Goal: Transaction & Acquisition: Purchase product/service

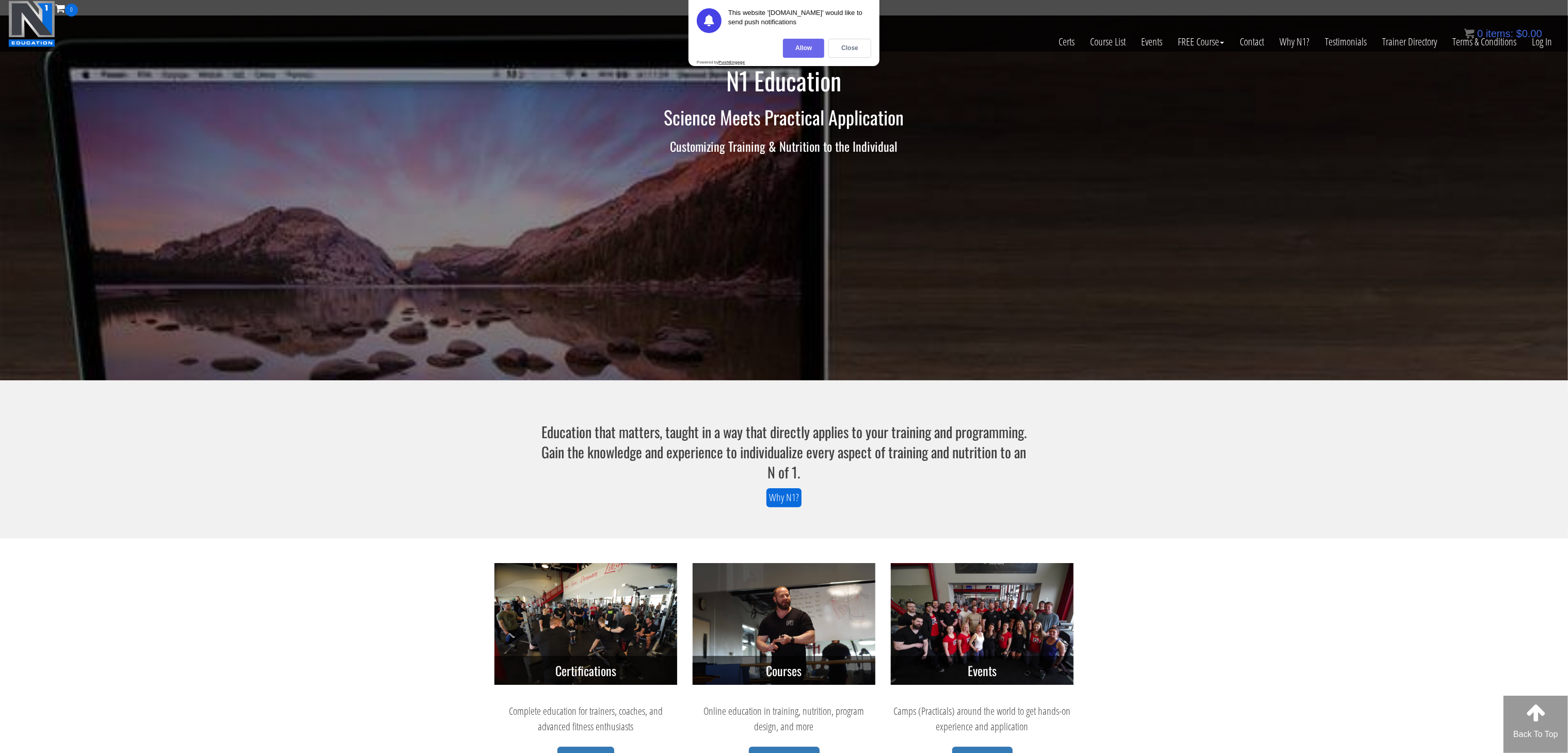
click at [819, 46] on div "Allow" at bounding box center [803, 48] width 42 height 19
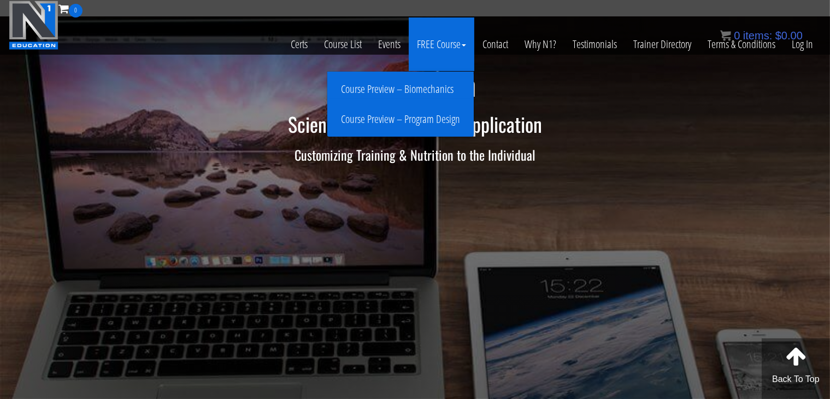
click at [401, 86] on link "Course Preview – Biomechanics" at bounding box center [400, 89] width 141 height 19
click at [405, 89] on link "Course Preview – Biomechanics" at bounding box center [400, 89] width 141 height 19
click at [442, 115] on link "Course Preview – Program Design" at bounding box center [400, 119] width 141 height 19
click at [425, 91] on link "Course Preview – Biomechanics" at bounding box center [400, 89] width 141 height 19
click at [424, 86] on link "Course Preview – Biomechanics" at bounding box center [400, 89] width 141 height 19
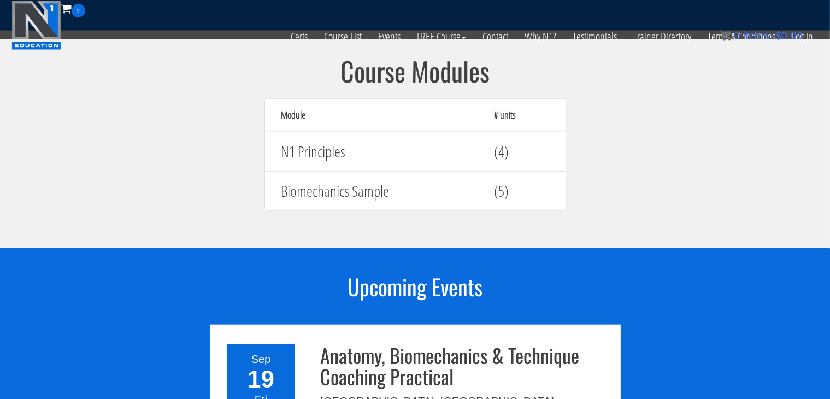
scroll to position [1002, 0]
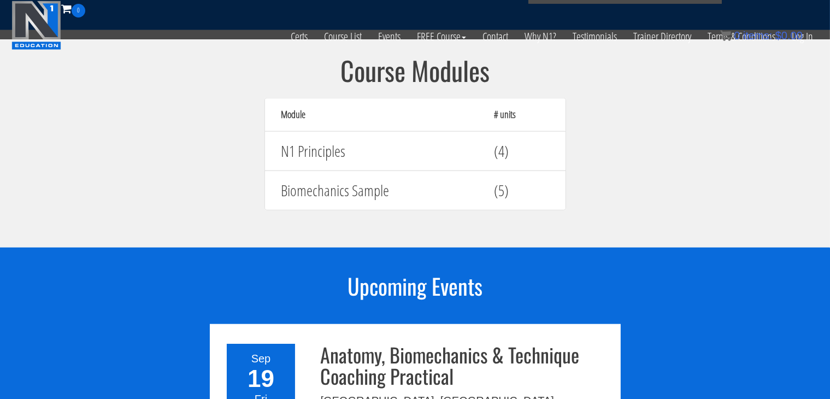
click at [440, 143] on h4 "N1 Principles" at bounding box center [380, 151] width 197 height 17
click at [505, 143] on h4 "(4)" at bounding box center [522, 151] width 55 height 17
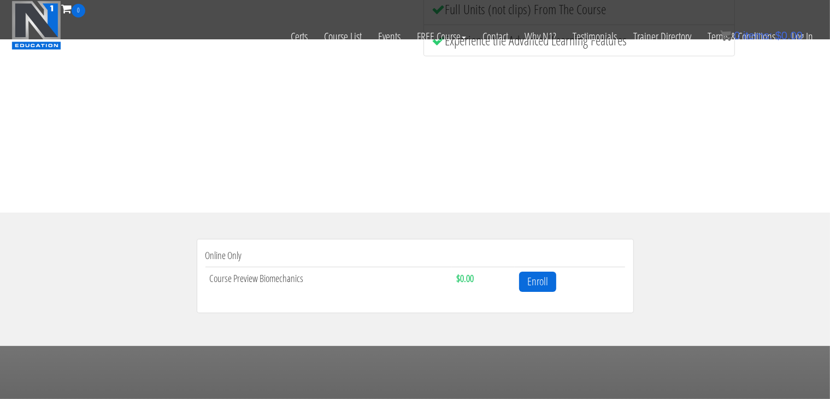
scroll to position [197, 0]
click at [529, 278] on link "Enroll" at bounding box center [537, 282] width 37 height 20
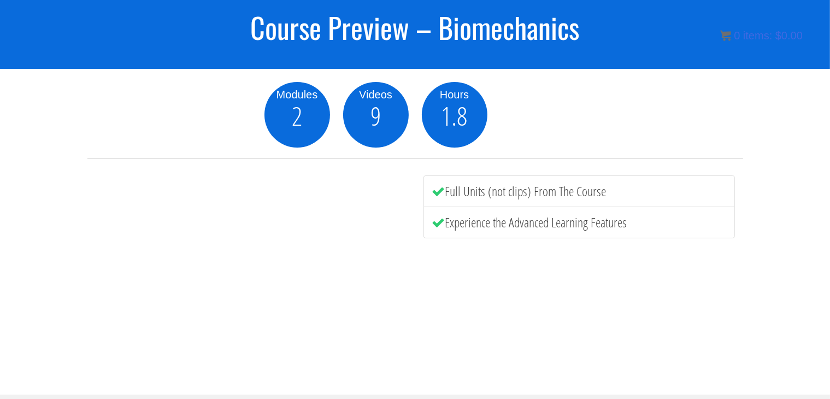
scroll to position [130, 0]
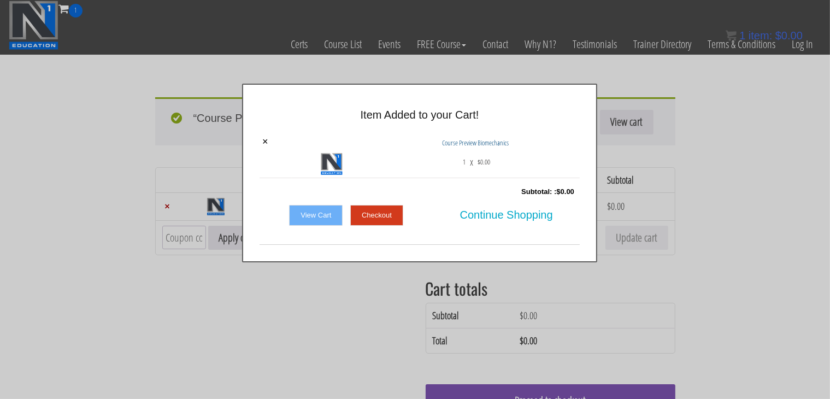
click at [380, 219] on link "Checkout" at bounding box center [376, 215] width 53 height 21
click at [392, 218] on link "Checkout" at bounding box center [376, 215] width 53 height 21
click at [309, 220] on link "View Cart" at bounding box center [316, 215] width 54 height 21
click at [497, 218] on span "Continue Shopping" at bounding box center [506, 214] width 93 height 23
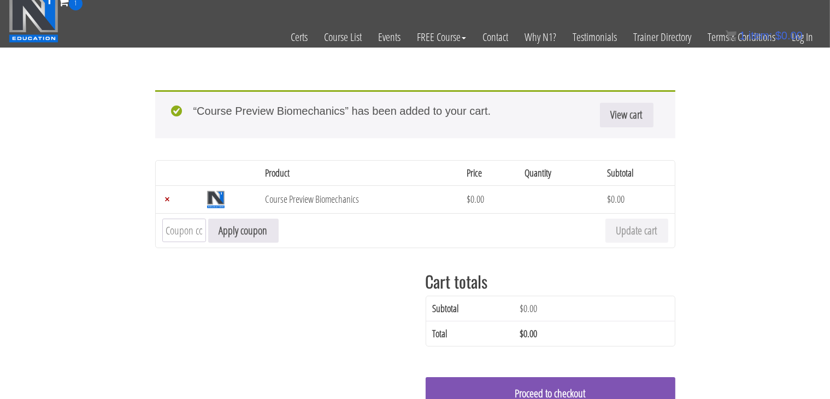
scroll to position [91, 0]
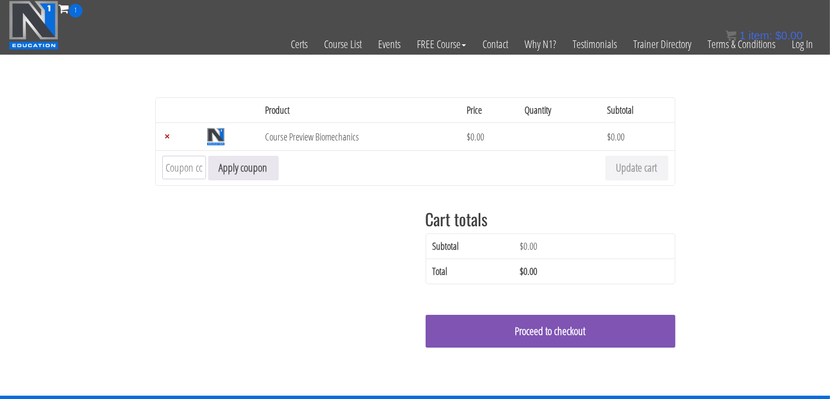
click at [185, 166] on input "Coupon:" at bounding box center [184, 168] width 44 height 24
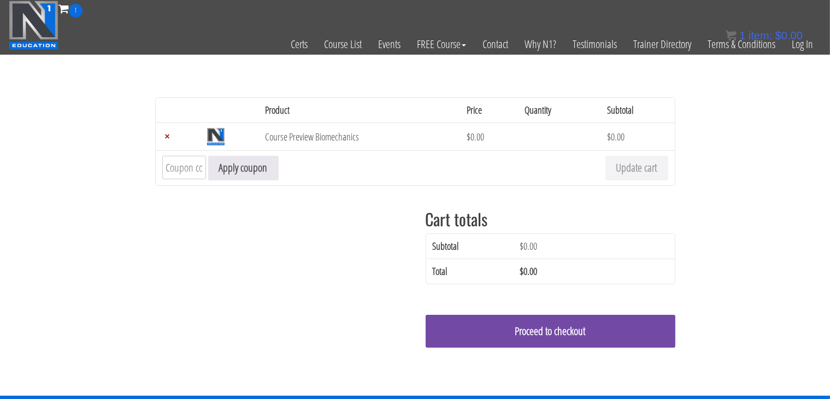
click at [530, 317] on link "Proceed to checkout" at bounding box center [551, 331] width 250 height 33
click at [524, 329] on link "Proceed to checkout" at bounding box center [551, 331] width 250 height 33
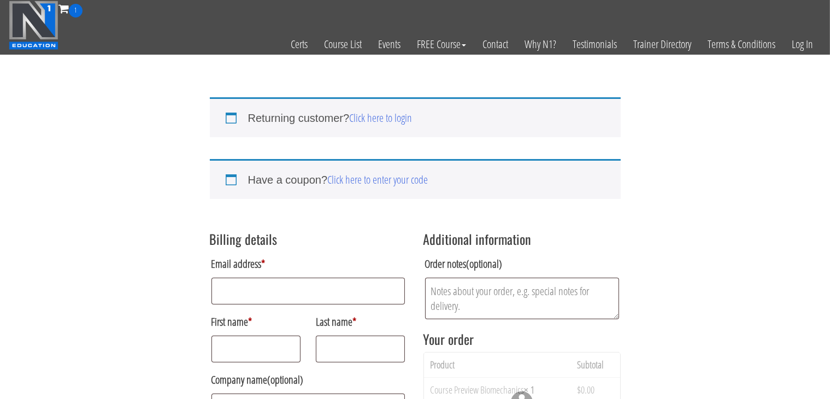
scroll to position [182, 0]
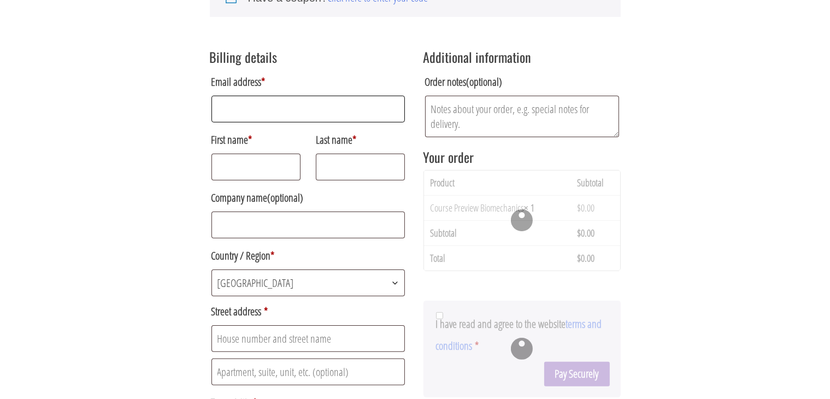
click at [289, 104] on input "Email address *" at bounding box center [309, 109] width 194 height 27
click at [739, 86] on div "Returning customer? Click here to login If you have shopped with us before, ple…" at bounding box center [415, 323] width 830 height 868
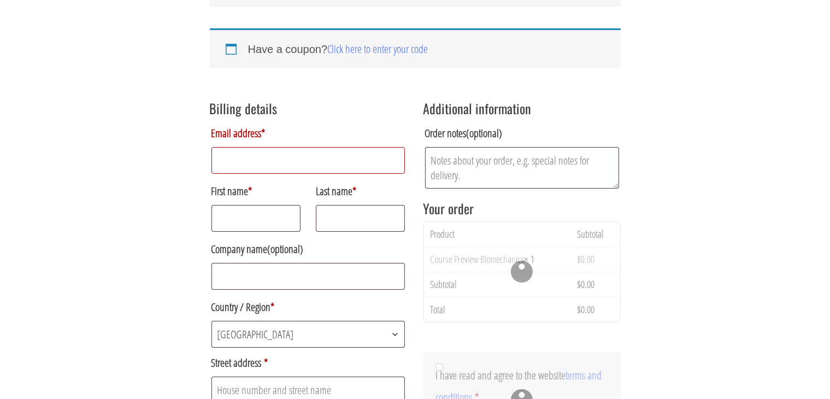
scroll to position [0, 0]
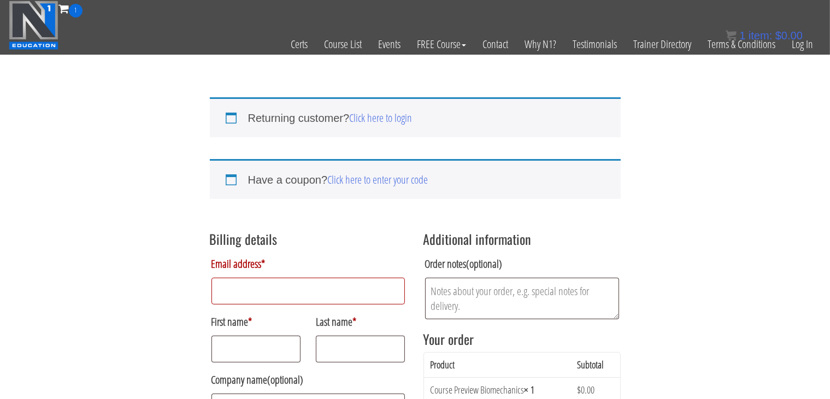
click at [227, 288] on input "Email address *" at bounding box center [309, 291] width 194 height 27
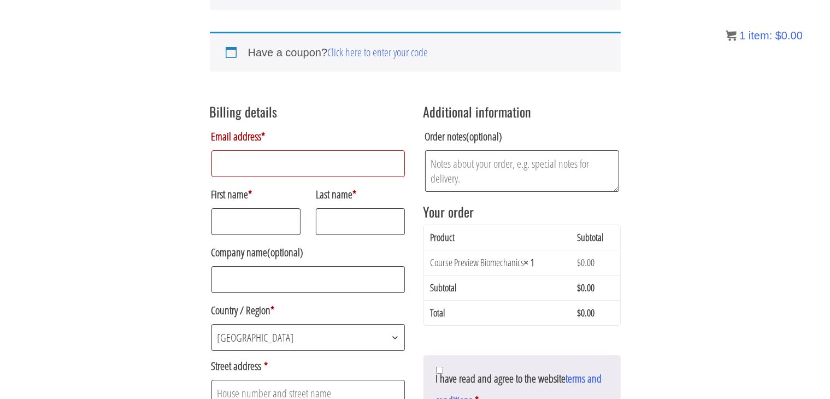
scroll to position [182, 0]
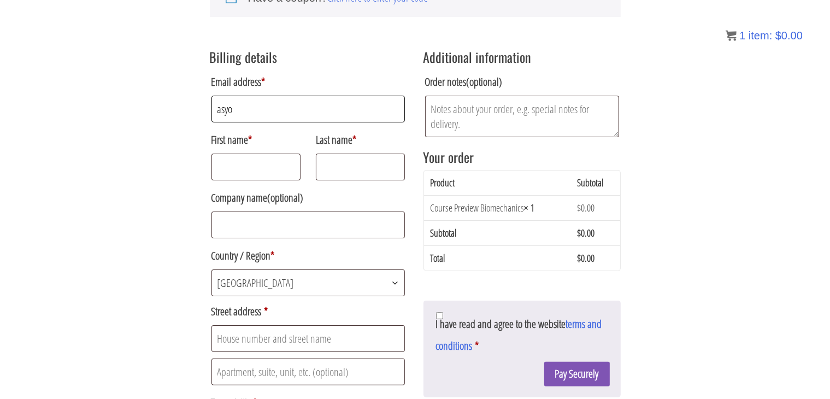
type input "[EMAIL_ADDRESS][DOMAIN_NAME]"
click at [243, 173] on input "First name *" at bounding box center [257, 167] width 90 height 27
type input "Asliddin"
type input "Otabekov"
click at [544, 362] on button "Pay Securely" at bounding box center [577, 374] width 66 height 25
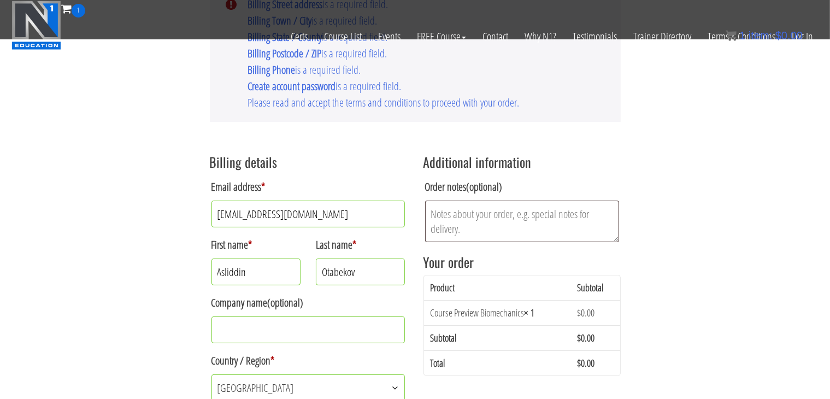
scroll to position [343, 0]
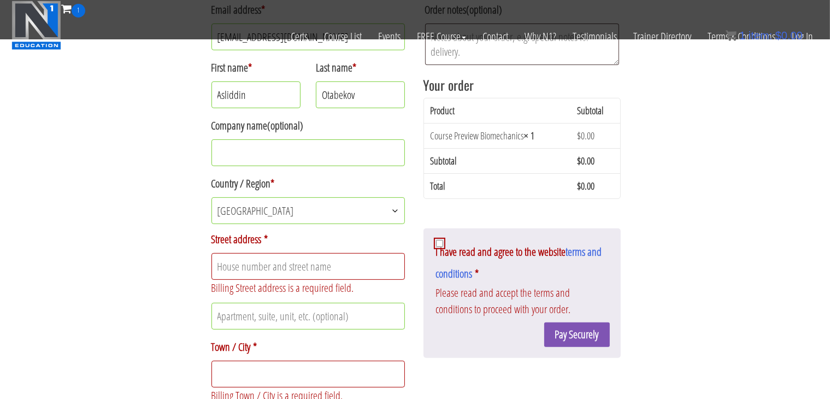
click at [261, 150] on input "Company name (optional)" at bounding box center [309, 152] width 194 height 27
click at [255, 265] on input "Street address *" at bounding box center [309, 266] width 194 height 27
type input "5"
type input "Iqrodevelopers"
type input "[GEOGRAPHIC_DATA]"
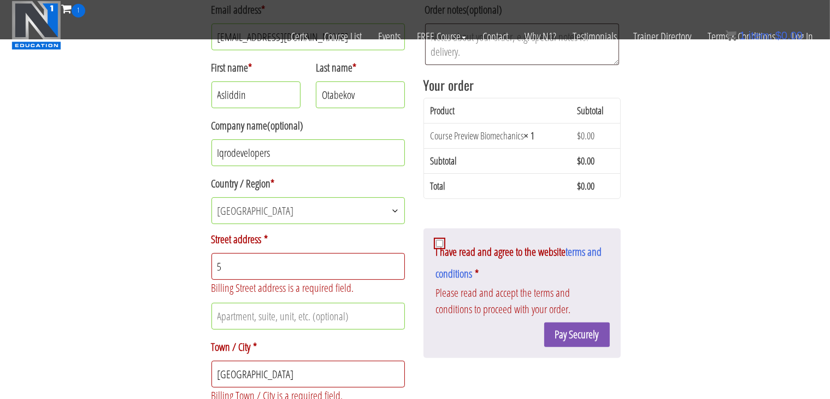
type input "Tasheknt"
type input "000230023"
type input "+998939063773"
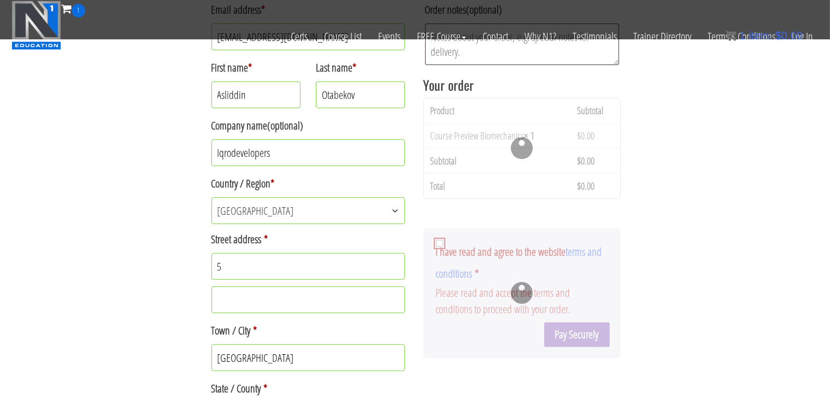
click at [278, 307] on input "Apartment, suite, unit, etc. (optional)" at bounding box center [309, 299] width 194 height 27
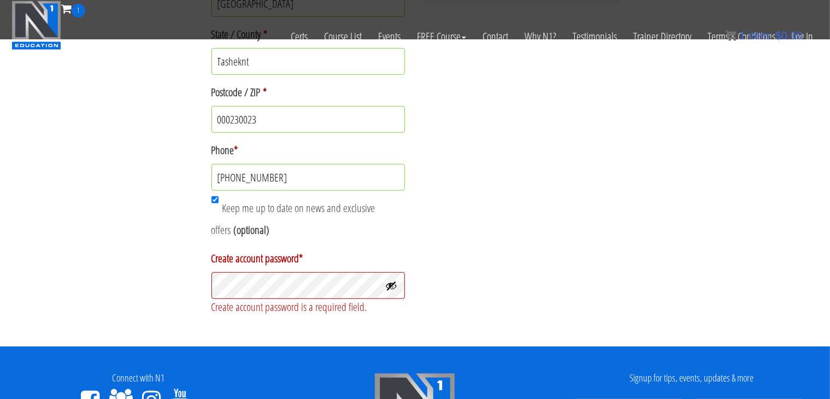
scroll to position [698, 0]
type input "Home page"
type input "asyok005@gmail.com"
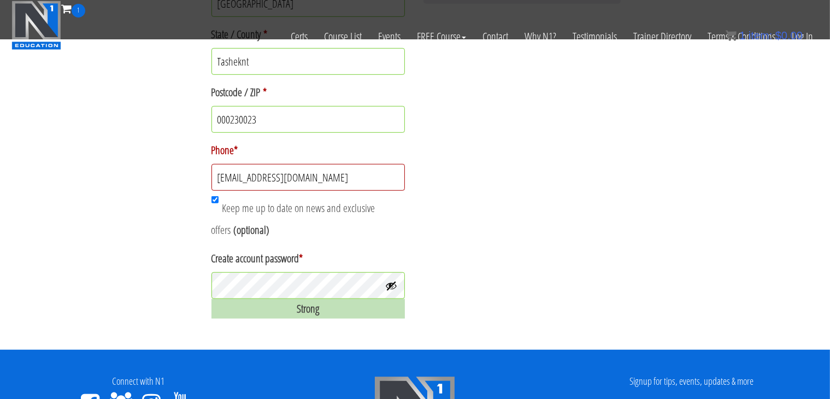
click at [387, 282] on button "Show password" at bounding box center [391, 286] width 12 height 12
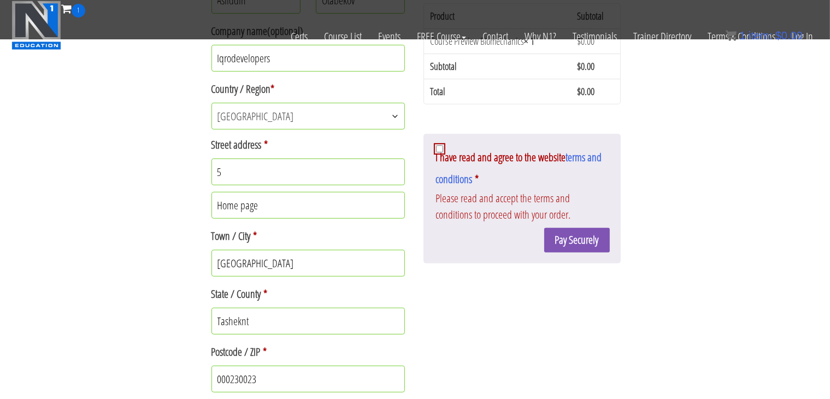
scroll to position [437, 0]
click at [440, 147] on input "I have read and agree to the website terms and conditions *" at bounding box center [439, 149] width 7 height 7
checkbox input "true"
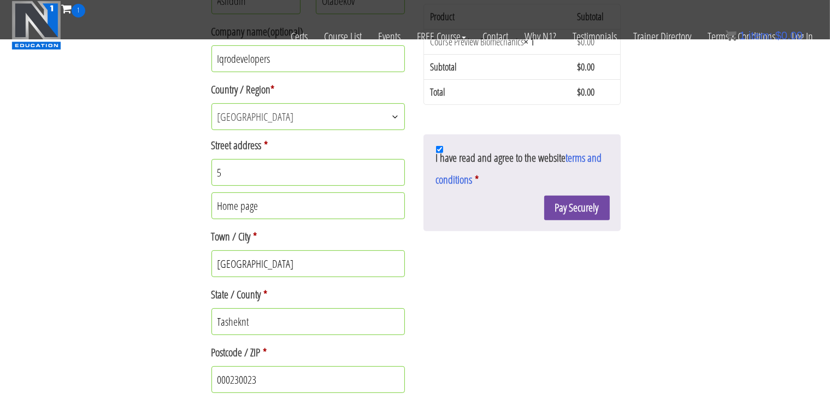
click at [578, 211] on button "Pay Securely" at bounding box center [577, 208] width 66 height 25
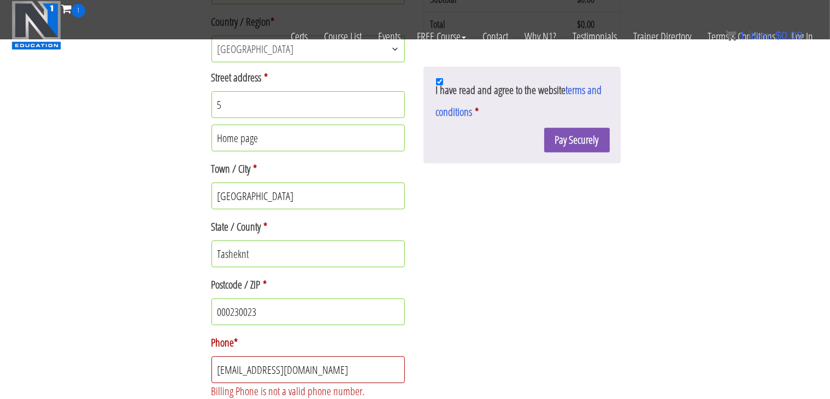
scroll to position [411, 0]
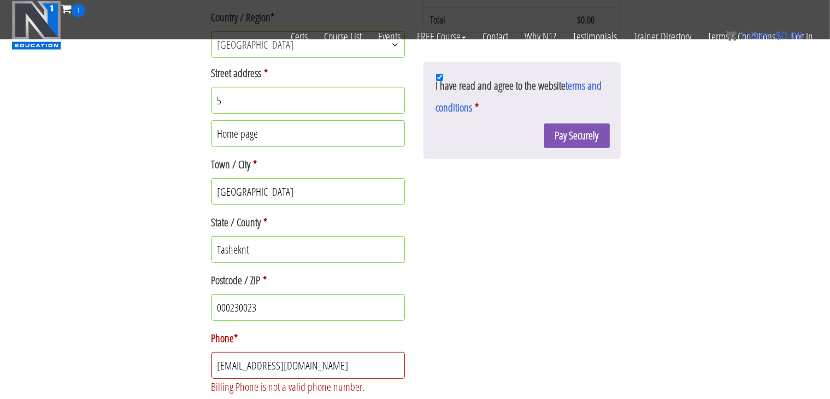
click at [283, 136] on input "Home page" at bounding box center [309, 133] width 194 height 27
type input "Home"
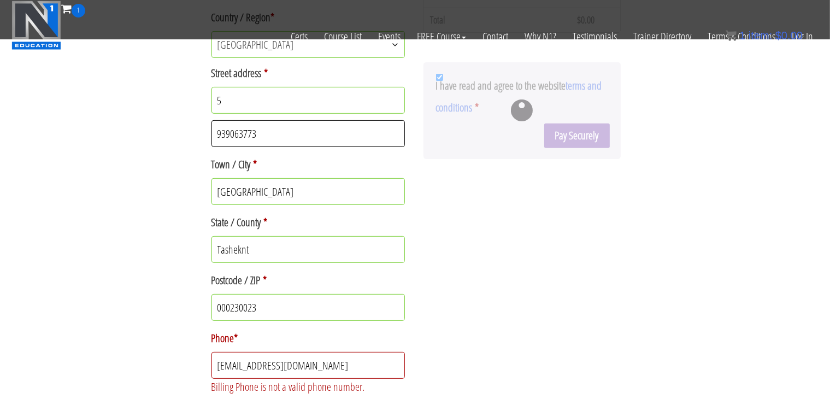
type input "939063773"
click at [560, 138] on div at bounding box center [522, 110] width 197 height 97
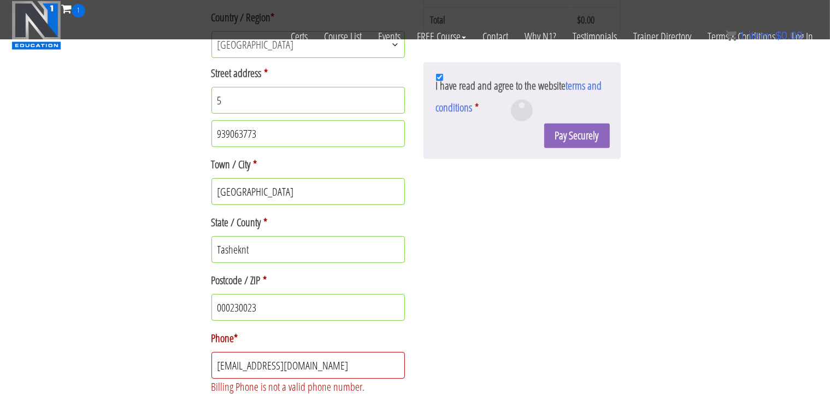
click at [312, 360] on input "[EMAIL_ADDRESS][DOMAIN_NAME]" at bounding box center [309, 365] width 194 height 27
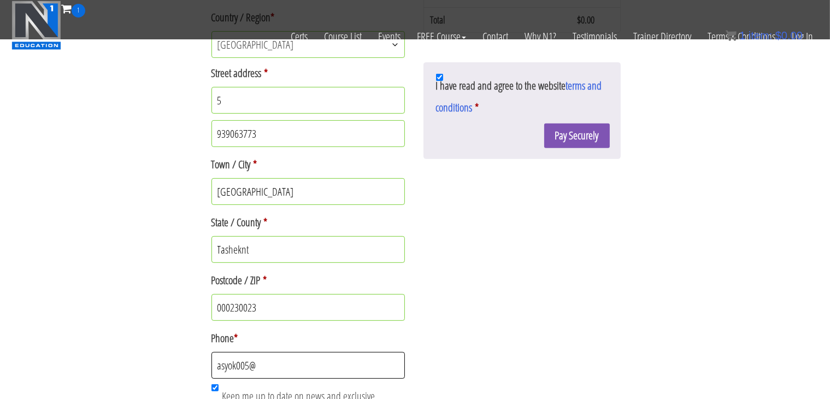
type input "asyok005"
type input "+998939063773"
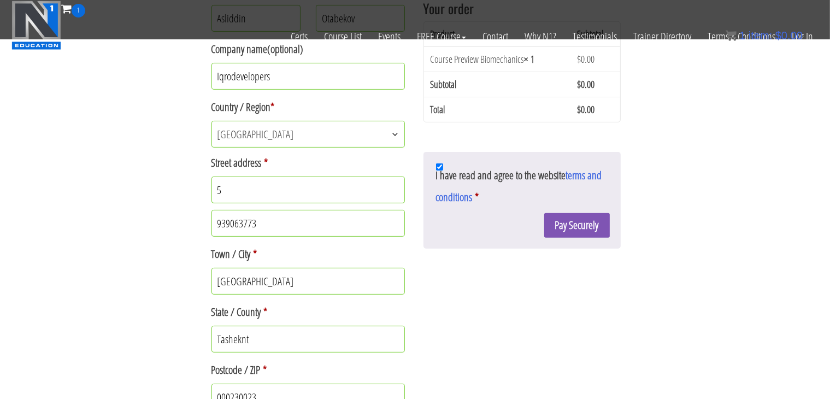
scroll to position [313, 0]
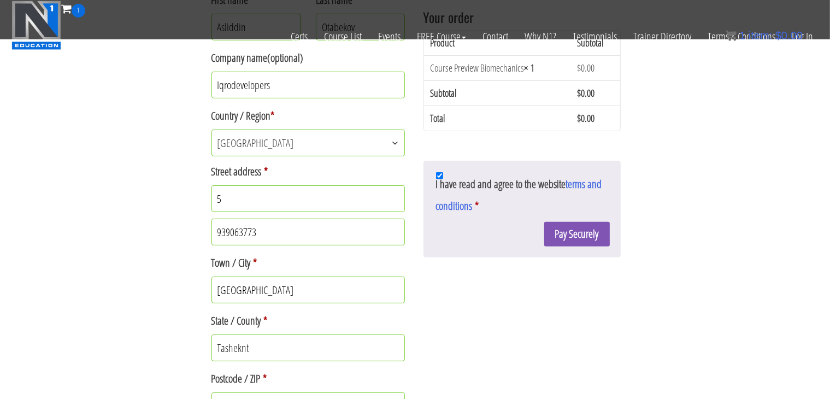
click at [277, 230] on input "939063773" at bounding box center [309, 232] width 194 height 27
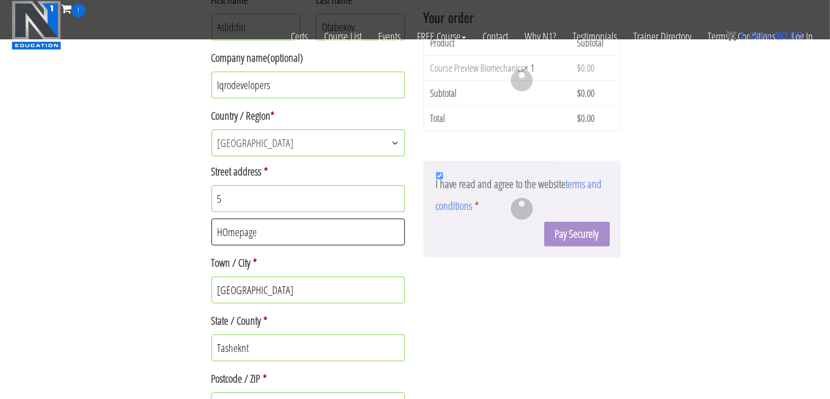
type input "HOmepage"
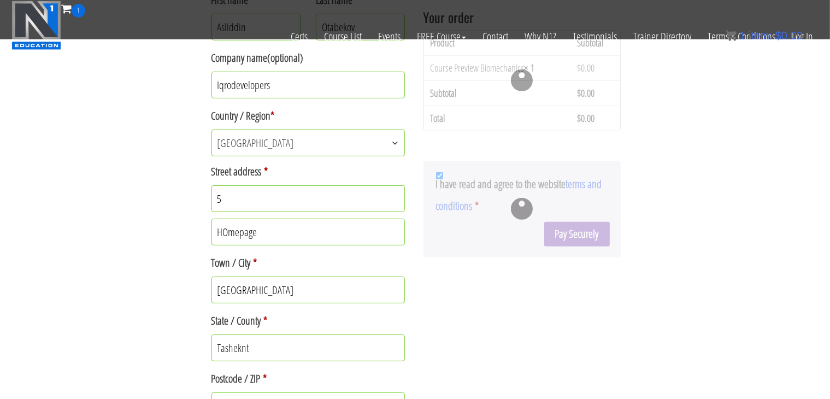
click at [565, 238] on div at bounding box center [522, 209] width 197 height 97
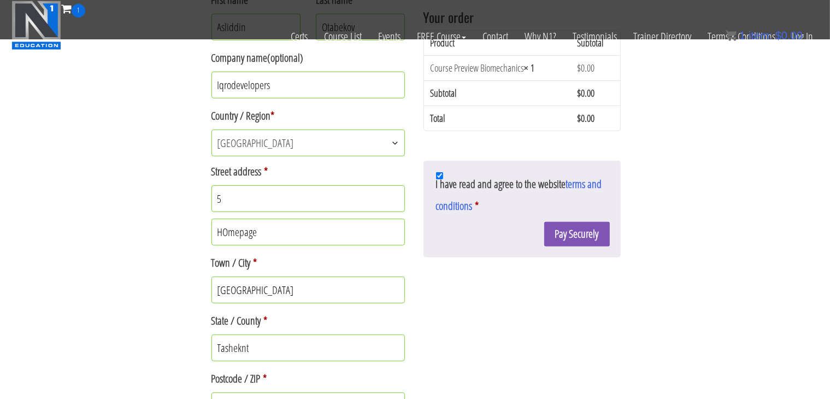
click at [564, 237] on button "Pay Securely" at bounding box center [577, 234] width 66 height 25
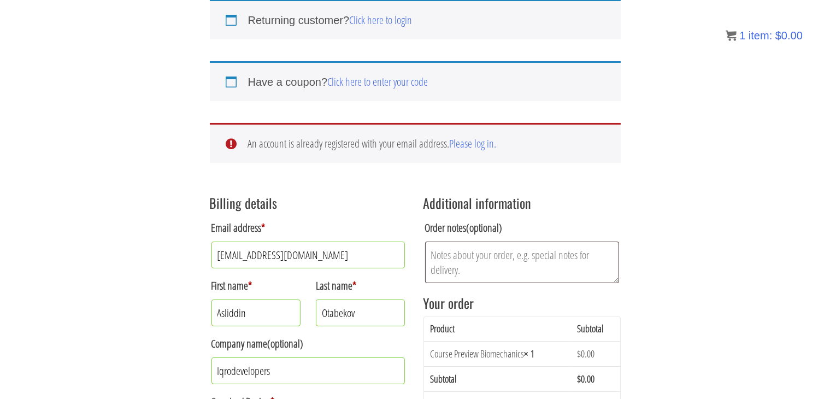
scroll to position [95, 0]
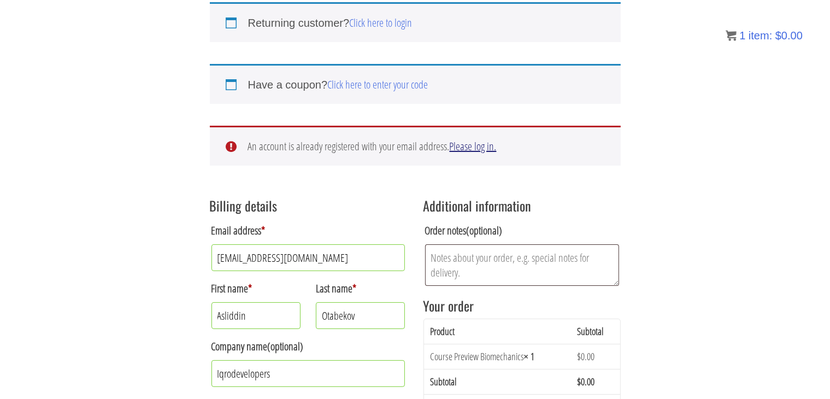
click at [483, 146] on link "Please log in." at bounding box center [473, 146] width 47 height 15
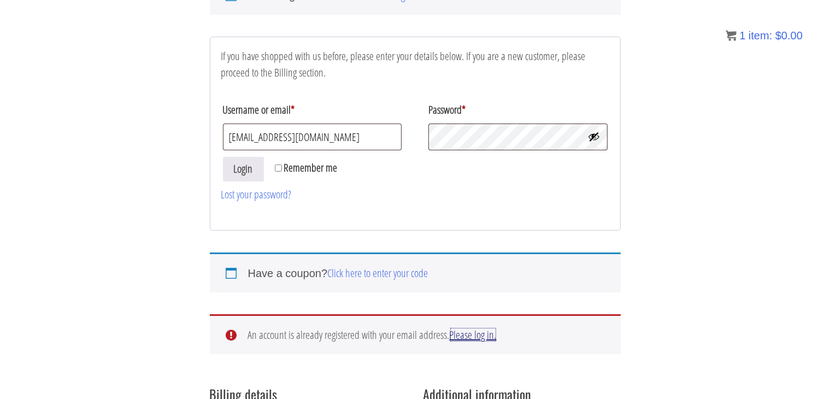
scroll to position [131, 0]
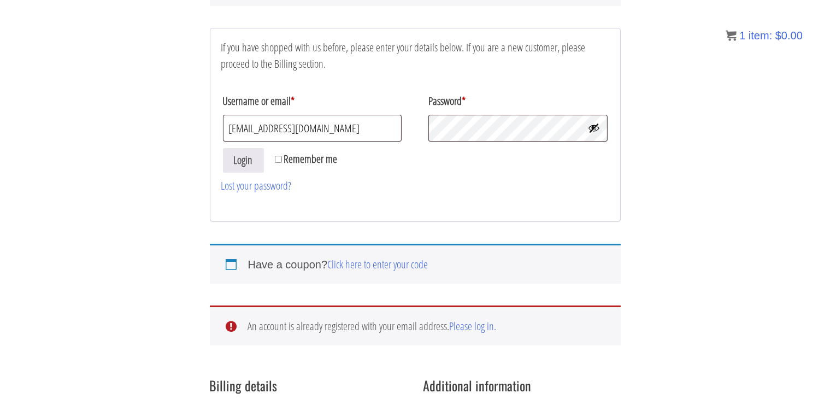
click at [282, 159] on label "Remember me" at bounding box center [306, 159] width 63 height 22
click at [282, 159] on input "Remember me" at bounding box center [278, 159] width 7 height 7
checkbox input "true"
click at [242, 157] on button "Login" at bounding box center [243, 160] width 41 height 25
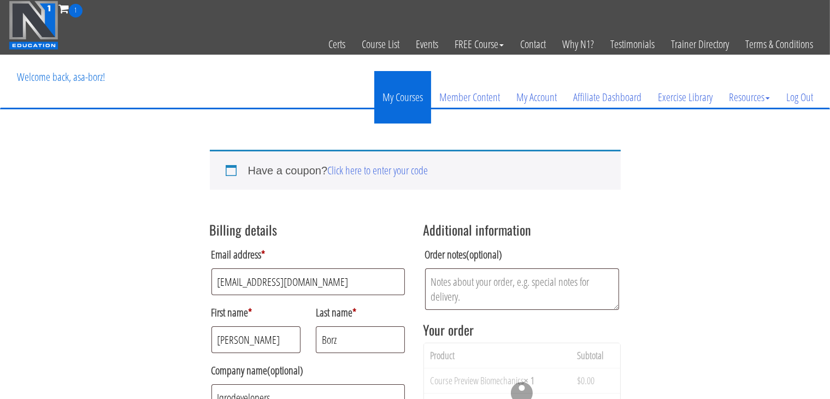
click at [406, 90] on link "My Courses" at bounding box center [402, 97] width 57 height 52
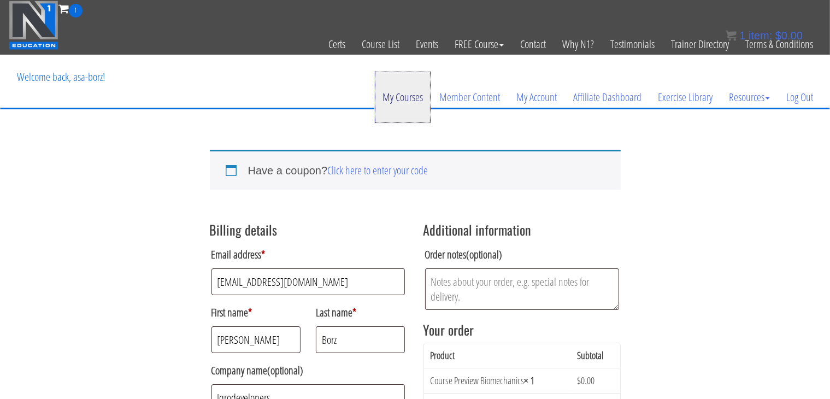
scroll to position [176, 0]
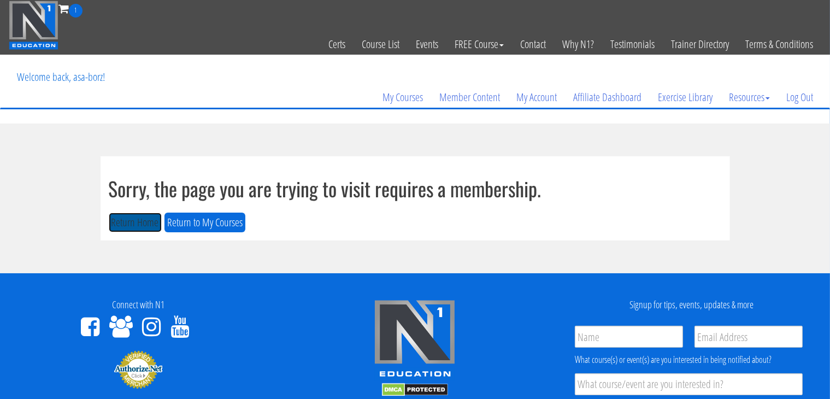
click at [129, 222] on button "Return Home" at bounding box center [135, 223] width 53 height 20
click at [184, 224] on button "Return to My Courses" at bounding box center [205, 223] width 81 height 20
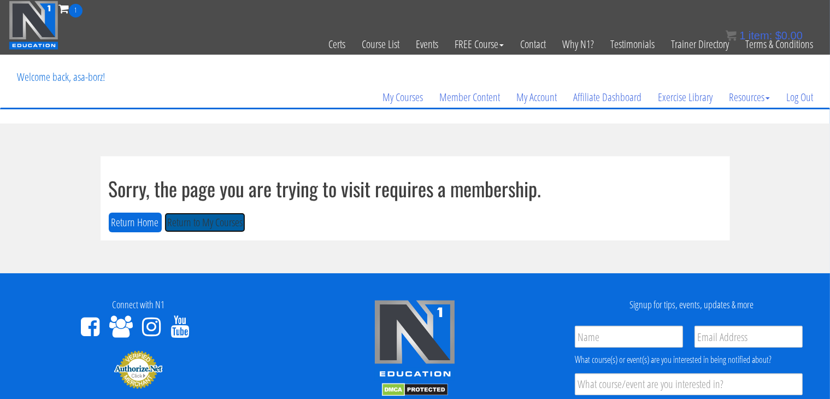
click at [184, 224] on button "Return to My Courses" at bounding box center [205, 223] width 81 height 20
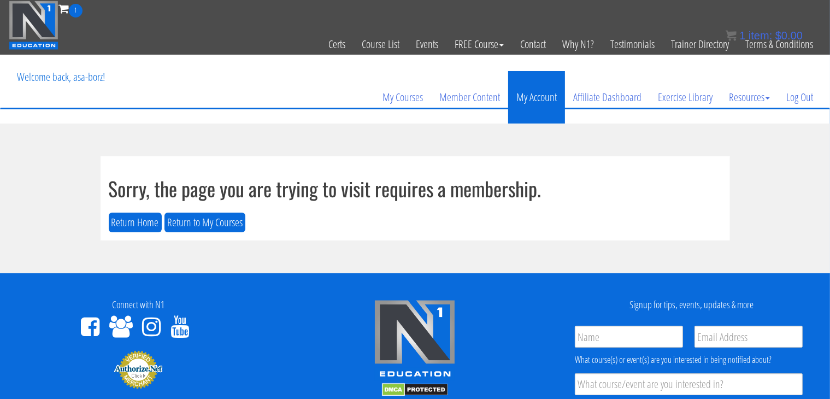
click at [516, 99] on link "My Account" at bounding box center [536, 97] width 57 height 52
click at [514, 107] on link "My Account" at bounding box center [536, 97] width 57 height 52
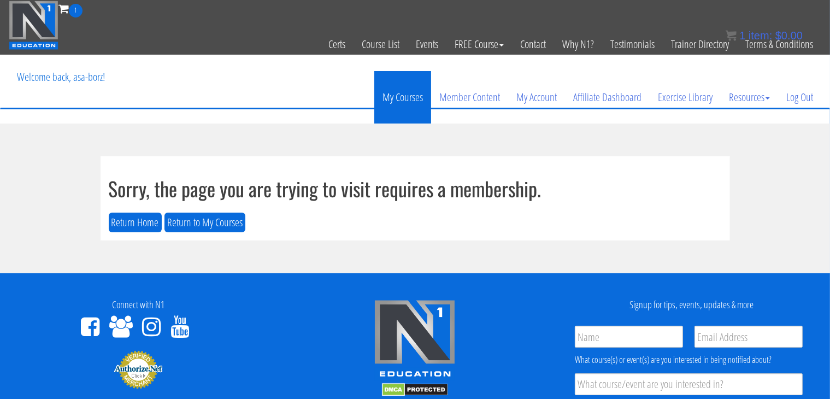
click at [411, 92] on link "My Courses" at bounding box center [402, 97] width 57 height 52
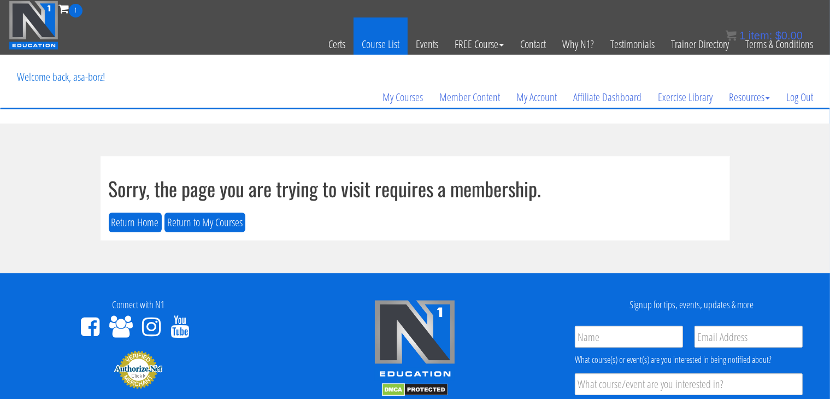
click at [370, 44] on link "Course List" at bounding box center [381, 44] width 54 height 54
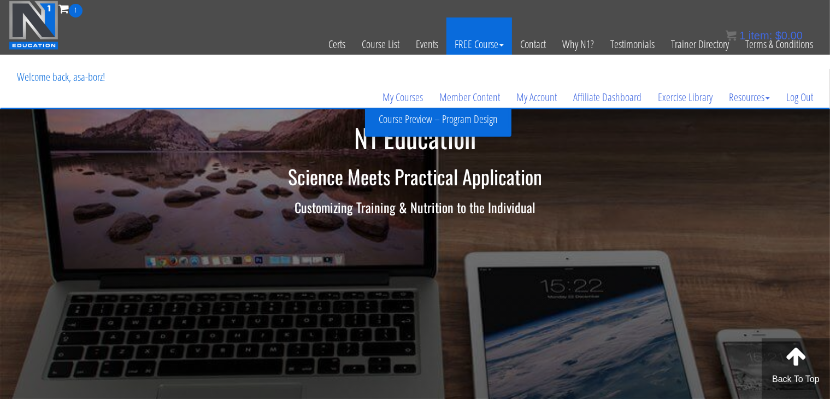
click at [488, 43] on link "FREE Course" at bounding box center [480, 44] width 66 height 54
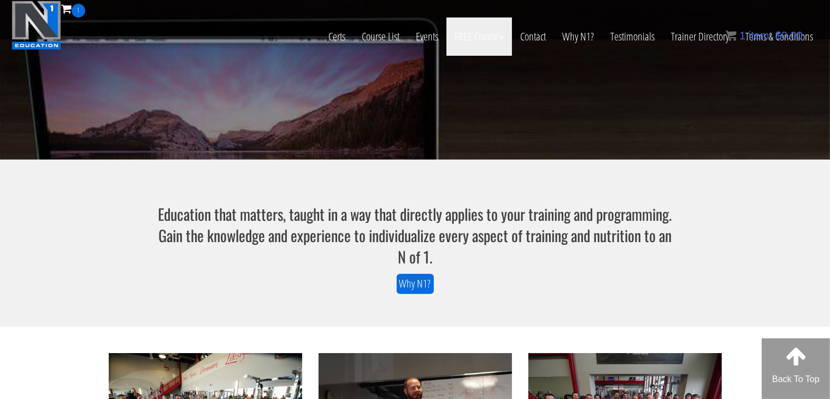
scroll to position [227, 0]
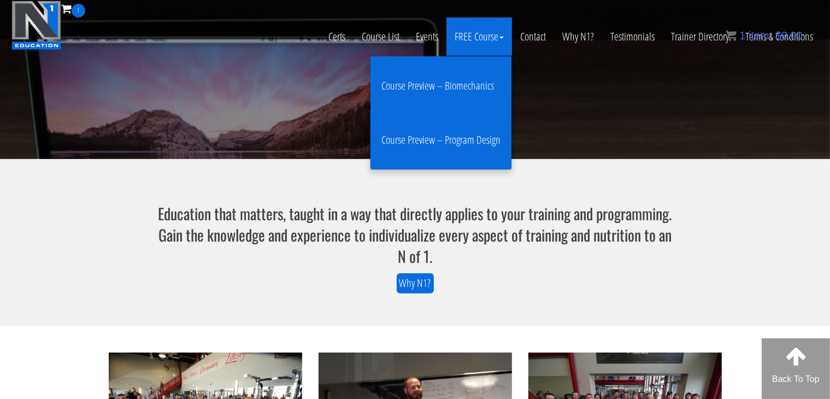
click at [426, 138] on link "Course Preview – Program Design" at bounding box center [441, 140] width 136 height 43
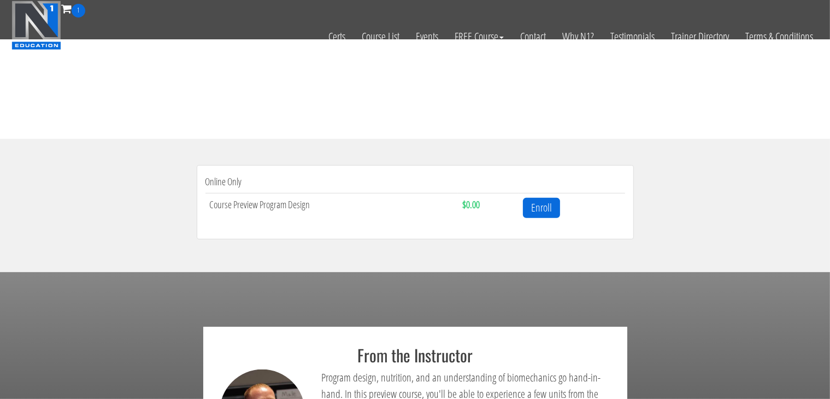
scroll to position [327, 0]
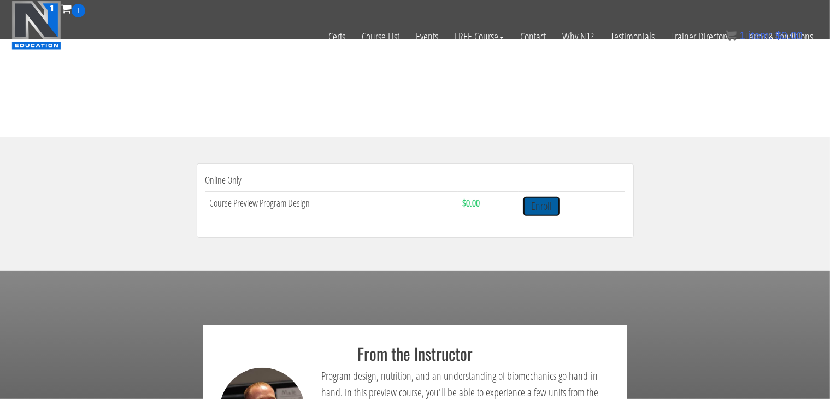
click at [544, 206] on link "Enroll" at bounding box center [541, 206] width 37 height 20
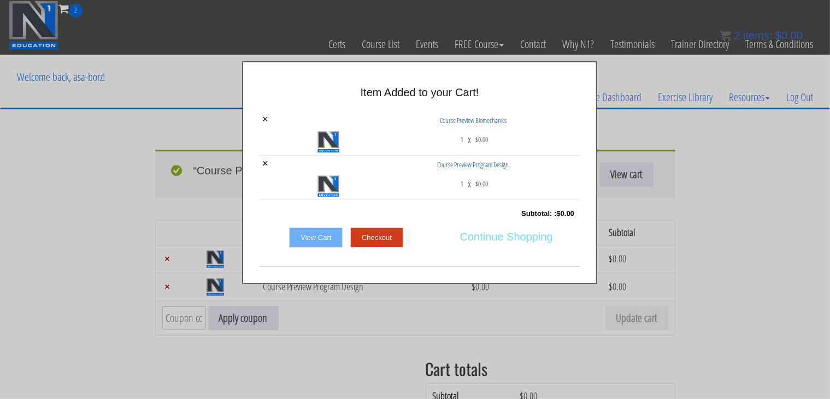
click at [498, 237] on span "Continue Shopping" at bounding box center [506, 236] width 93 height 23
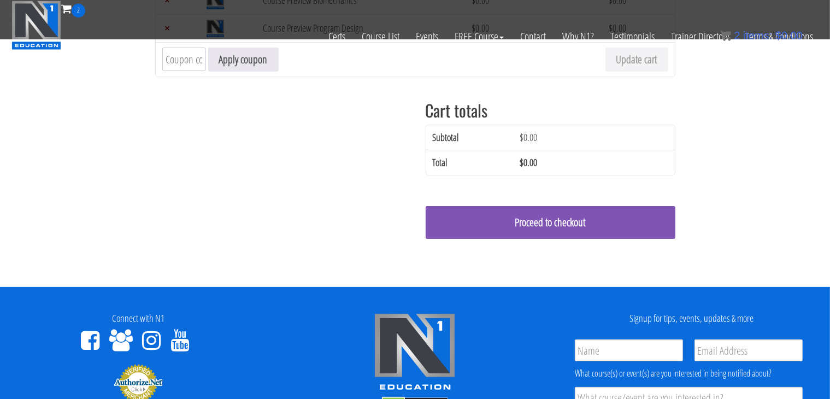
scroll to position [192, 0]
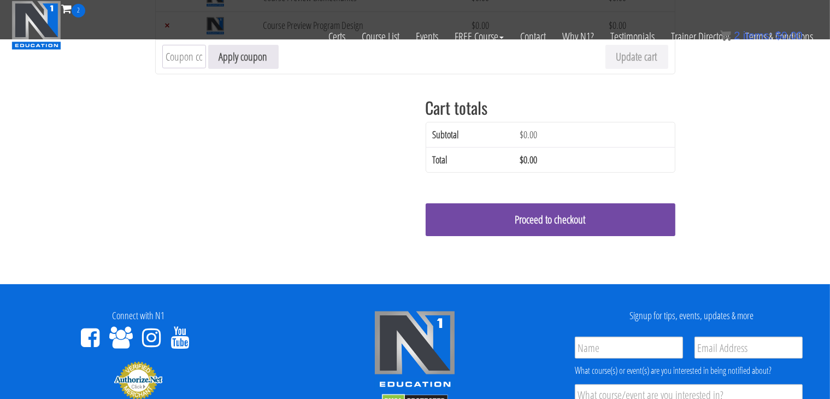
click at [525, 217] on link "Proceed to checkout" at bounding box center [551, 219] width 250 height 33
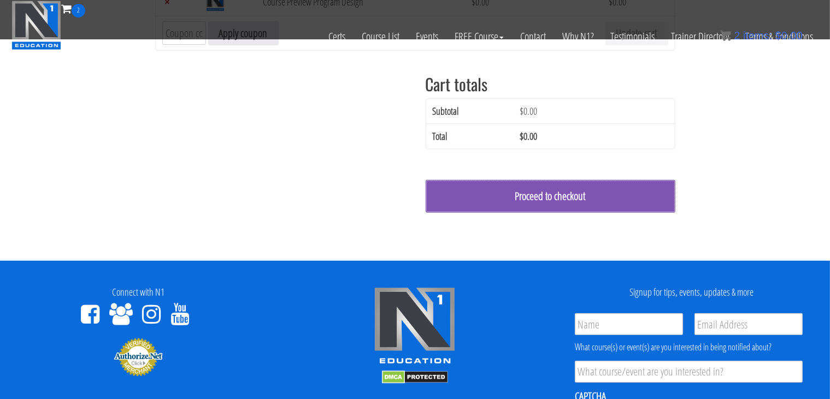
scroll to position [217, 0]
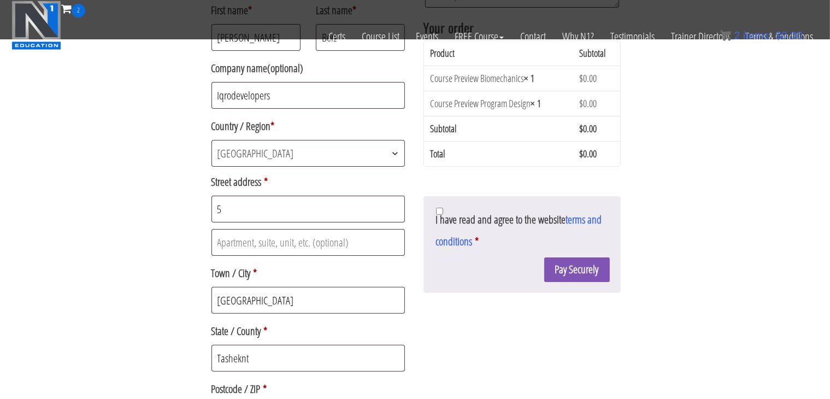
scroll to position [235, 0]
click at [444, 209] on p "I have read and agree to the website terms and conditions *" at bounding box center [522, 229] width 175 height 47
click at [442, 207] on input "I have read and agree to the website terms and conditions *" at bounding box center [439, 210] width 7 height 7
checkbox input "true"
click at [559, 274] on button "Pay Securely" at bounding box center [577, 268] width 66 height 25
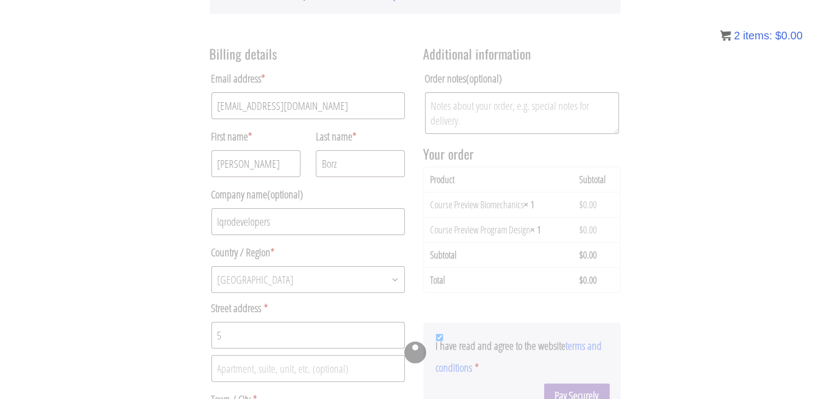
scroll to position [178, 0]
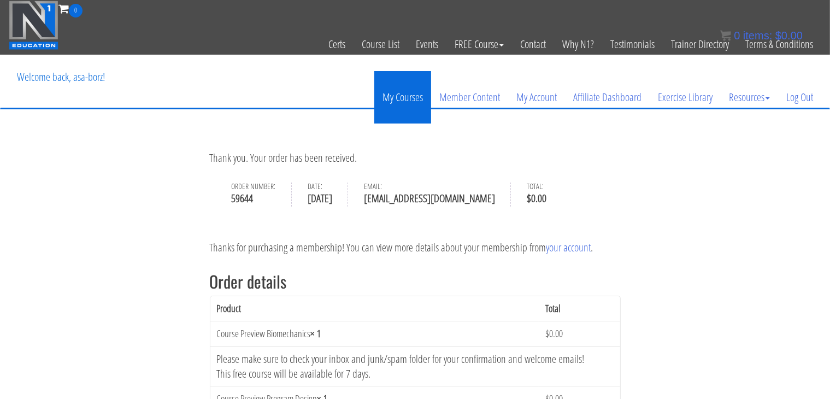
click at [408, 92] on link "My Courses" at bounding box center [402, 97] width 57 height 52
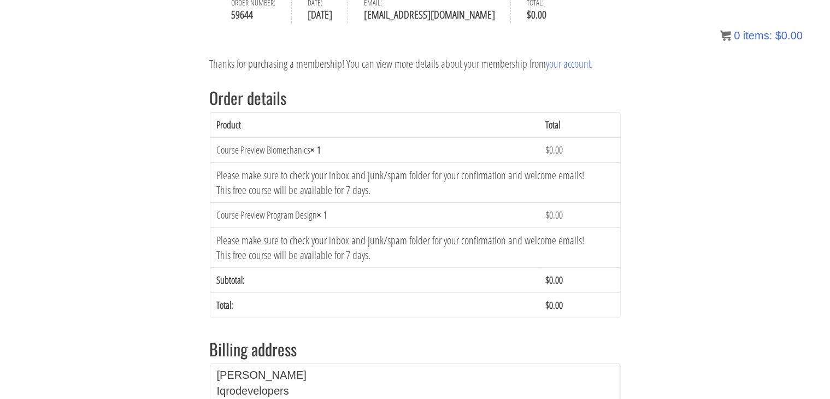
scroll to position [185, 0]
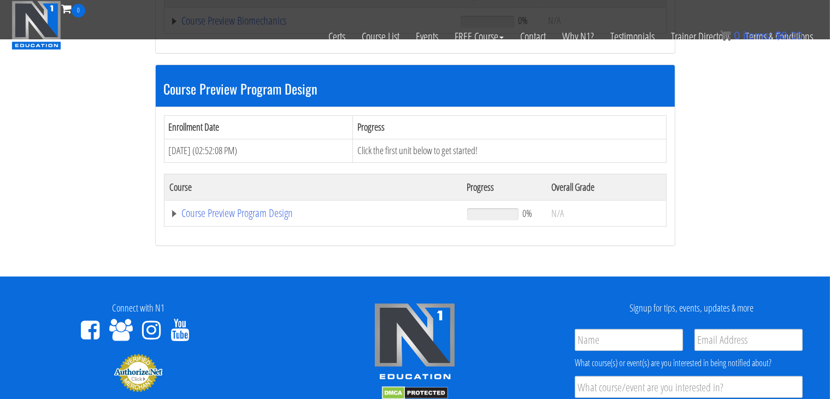
scroll to position [290, 0]
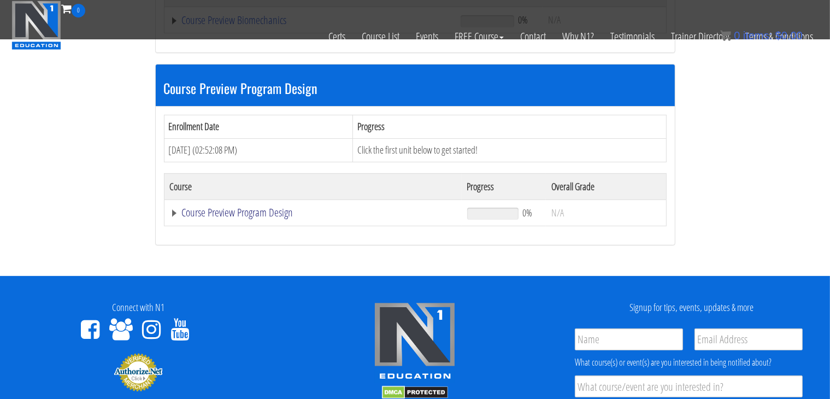
click at [170, 26] on link "Course Preview Program Design" at bounding box center [310, 20] width 280 height 11
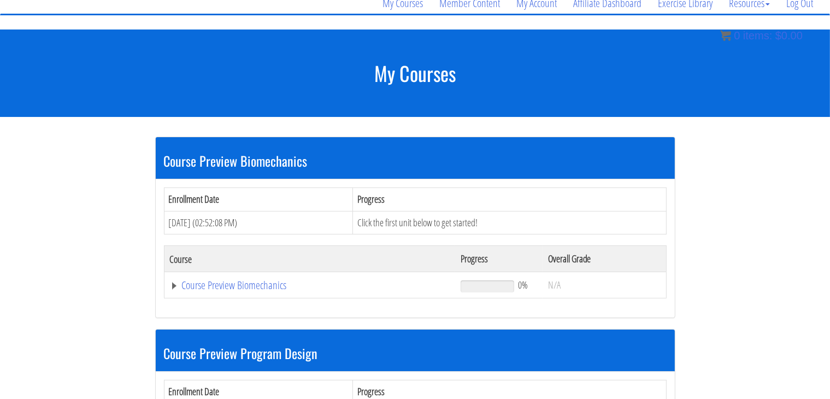
scroll to position [99, 0]
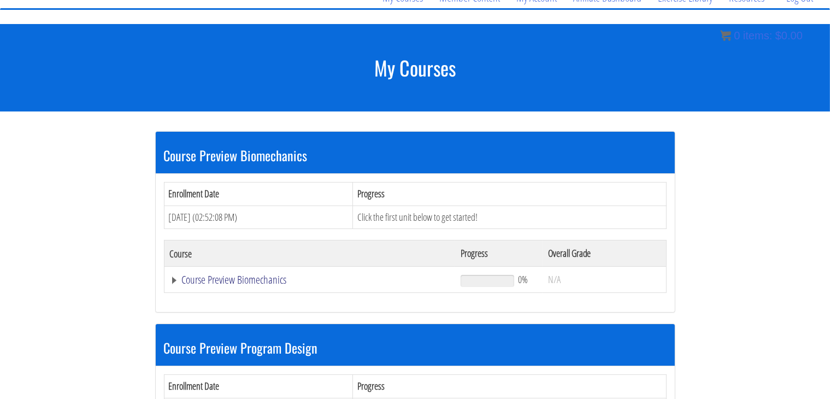
click at [172, 280] on link "Course Preview Biomechanics" at bounding box center [310, 279] width 280 height 11
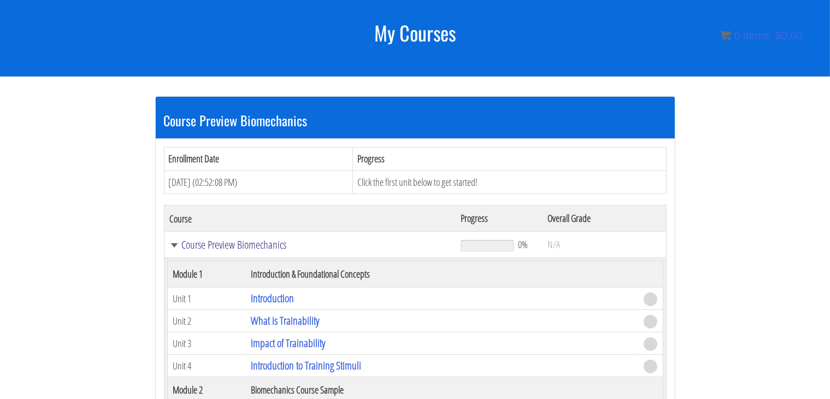
scroll to position [135, 0]
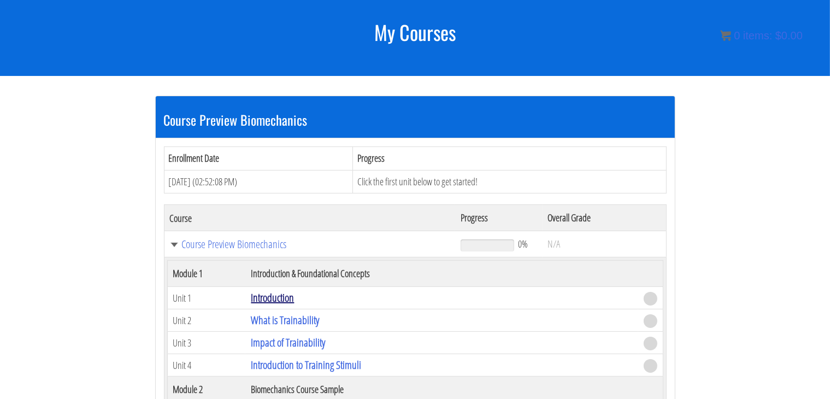
click at [270, 300] on link "Introduction" at bounding box center [272, 297] width 43 height 15
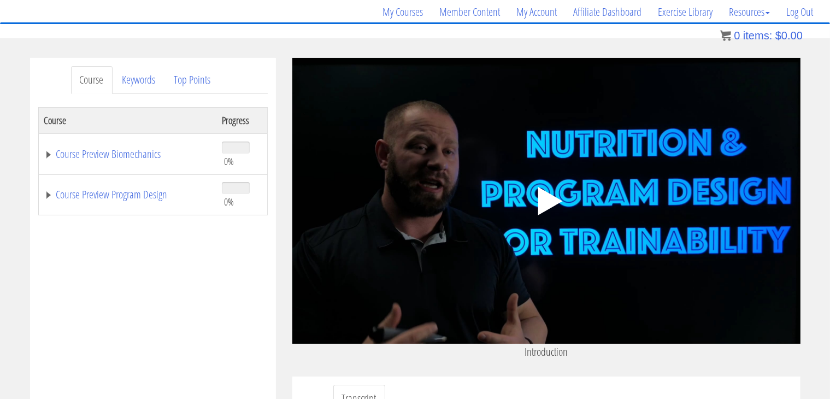
click at [555, 203] on polygon at bounding box center [550, 201] width 25 height 28
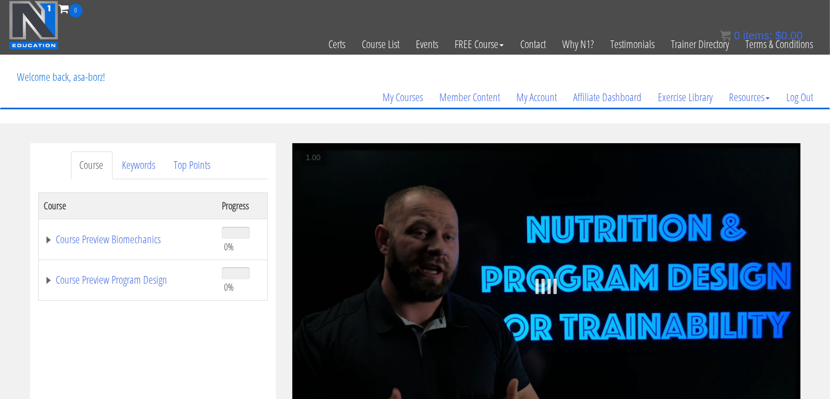
click at [529, 279] on div at bounding box center [546, 286] width 508 height 15
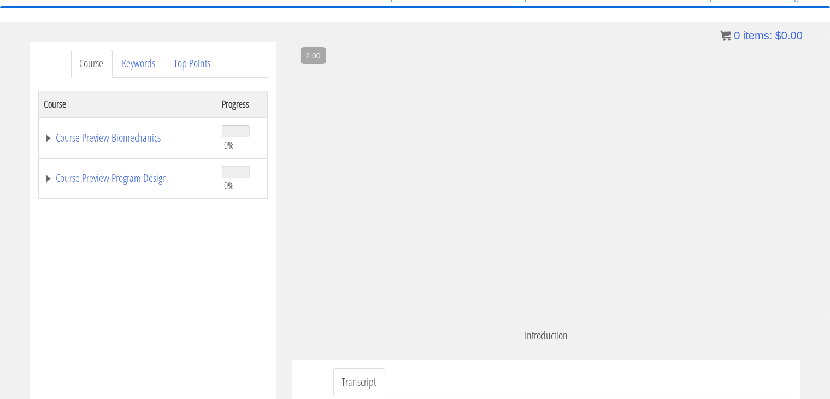
scroll to position [149, 0]
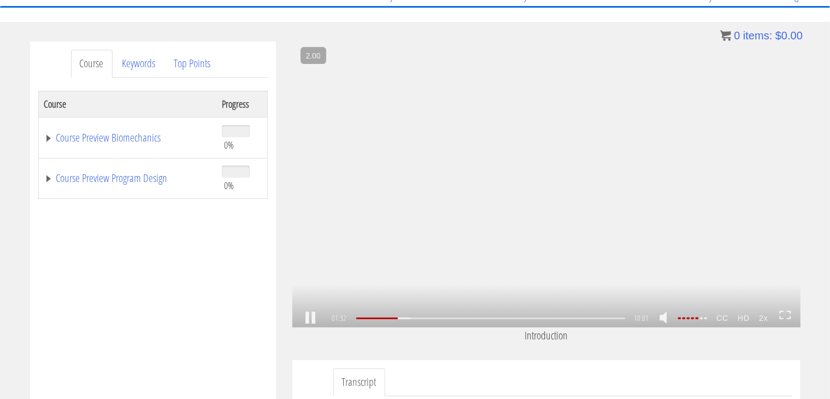
click at [493, 185] on div ".a{fill:#000;opacity:0.65;}.b{fill:#fff;opacity:1.0;} .fp-color-play{opacity:0.…" at bounding box center [546, 185] width 508 height 286
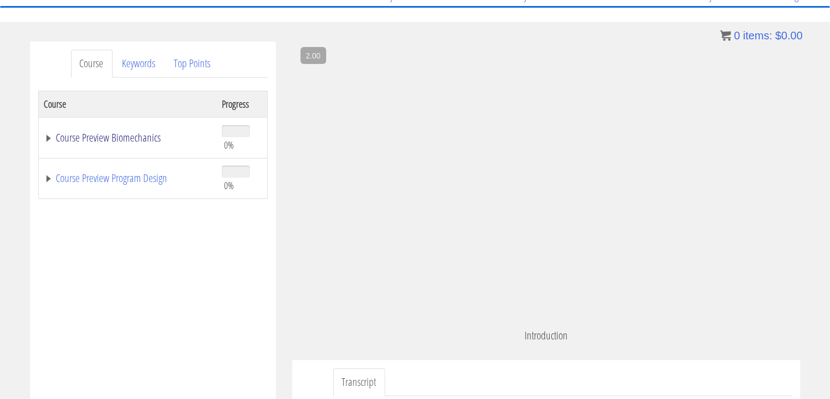
click at [49, 137] on link "Course Preview Biomechanics" at bounding box center [127, 137] width 167 height 11
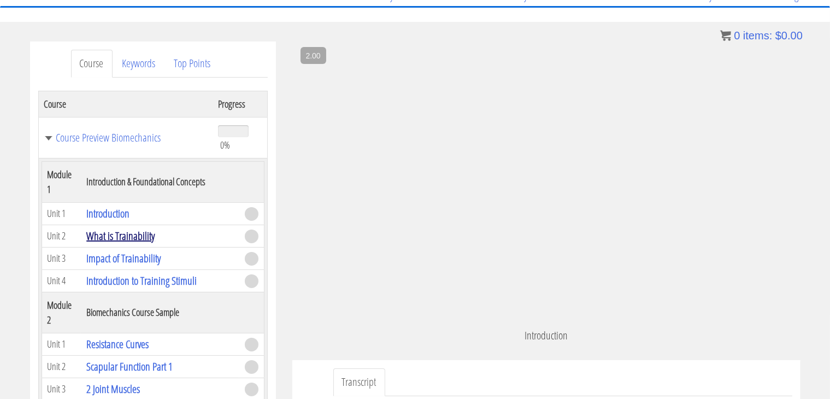
click at [99, 237] on link "What is Trainability" at bounding box center [120, 236] width 68 height 15
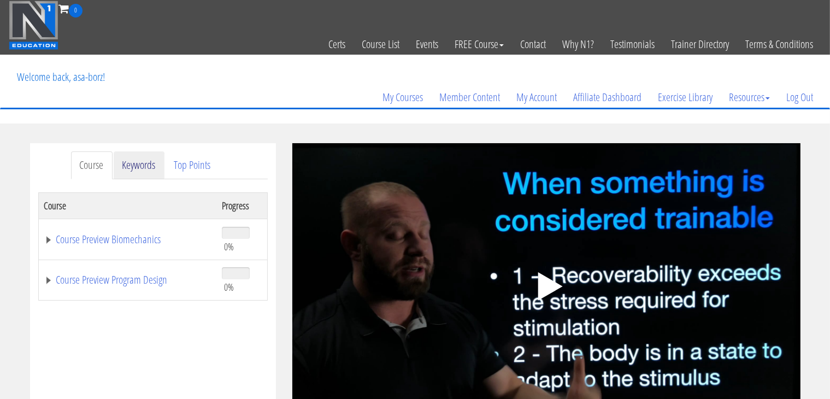
click at [148, 168] on link "Keywords" at bounding box center [139, 165] width 51 height 28
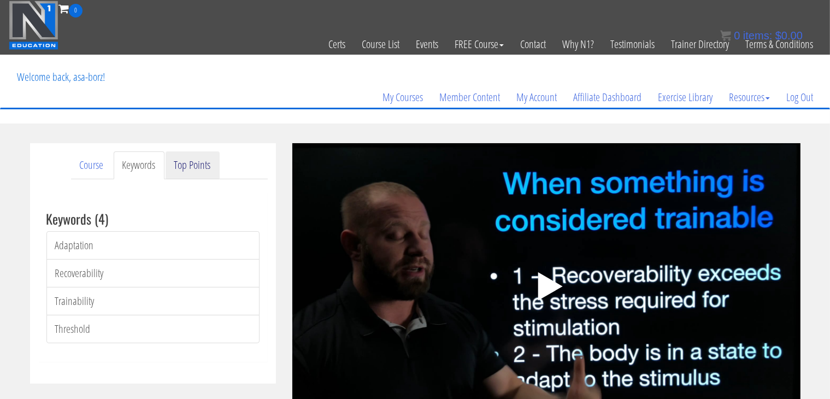
click at [206, 161] on link "Top Points" at bounding box center [193, 165] width 54 height 28
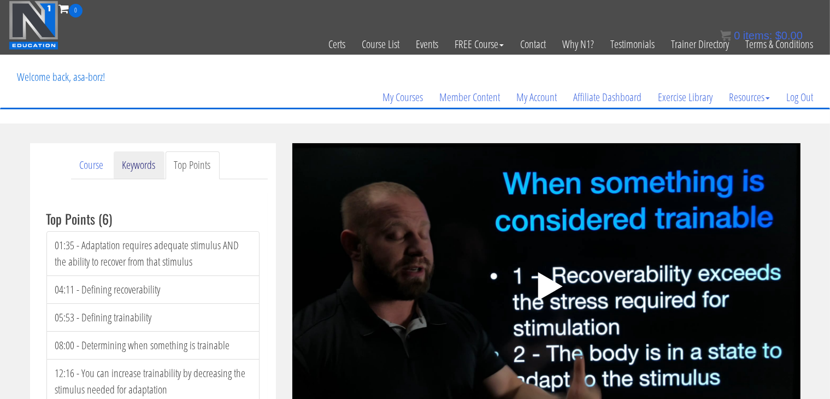
click at [149, 159] on link "Keywords" at bounding box center [139, 165] width 51 height 28
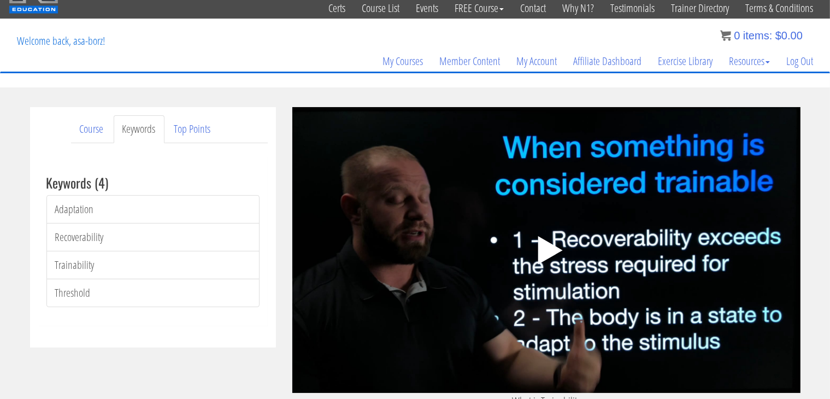
scroll to position [37, 0]
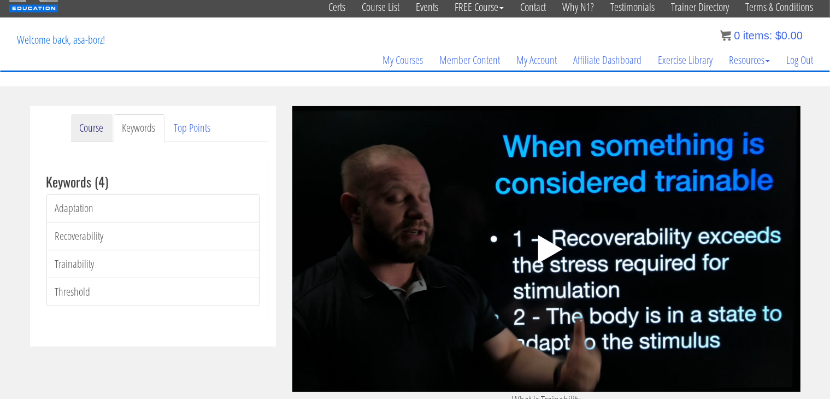
click at [95, 132] on link "Course" at bounding box center [92, 128] width 42 height 28
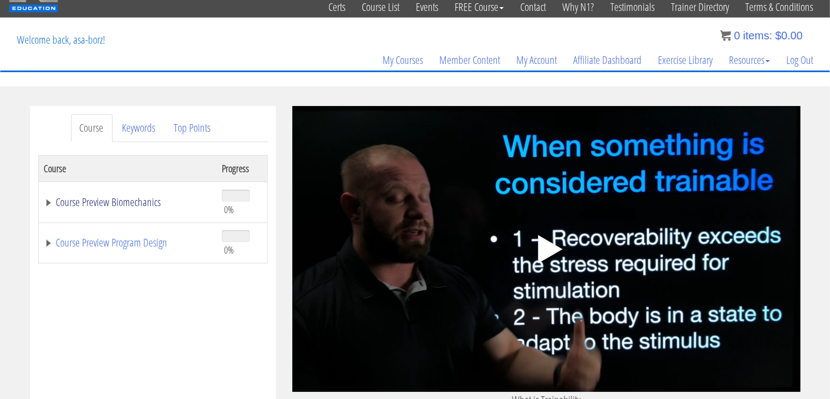
click at [48, 203] on link "Course Preview Biomechanics" at bounding box center [127, 202] width 167 height 11
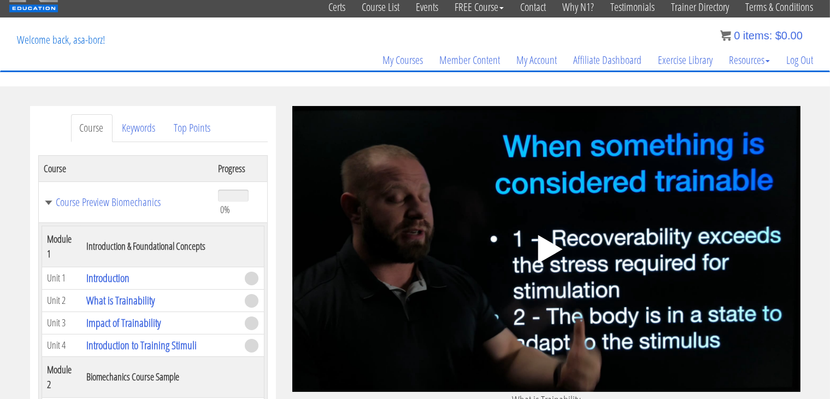
click at [538, 243] on icon ".fp-color-play{opacity:0.65;}.controlbutton{fill:#fff;}" at bounding box center [546, 249] width 69 height 69
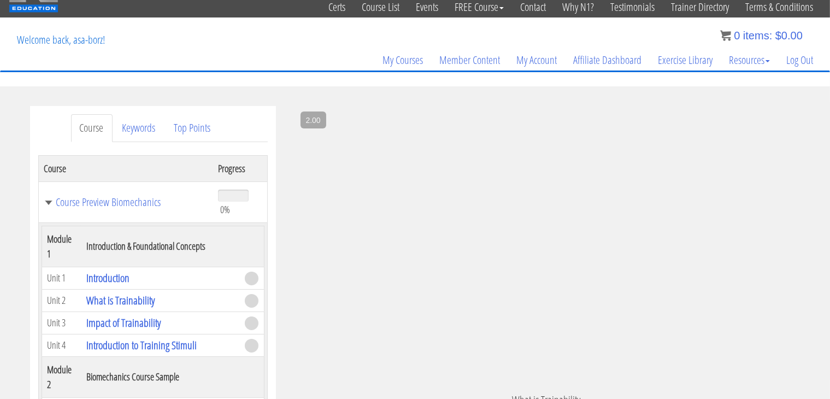
scroll to position [31, 0]
click at [138, 320] on link "Impact of Trainability" at bounding box center [123, 322] width 74 height 15
click at [116, 321] on link "Impact of Trainability" at bounding box center [123, 322] width 74 height 15
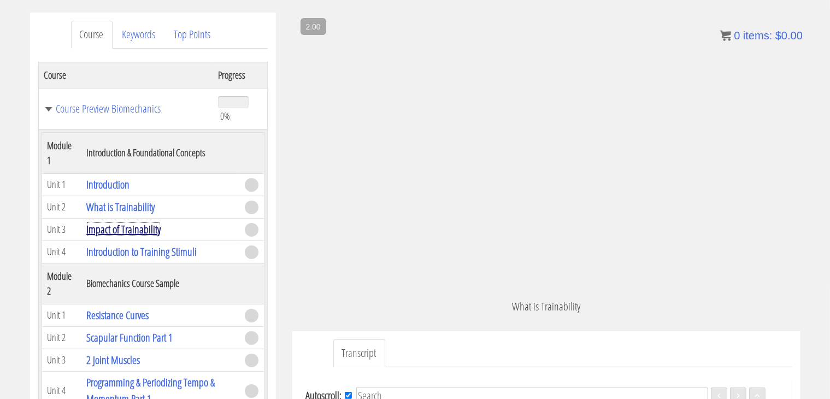
scroll to position [166, 0]
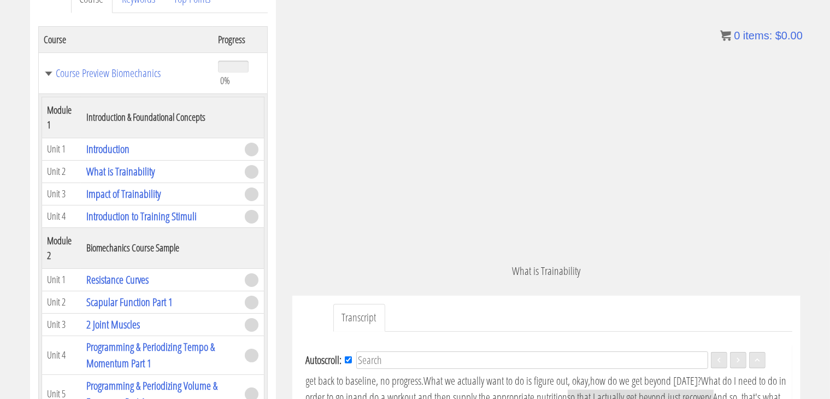
click at [79, 195] on td "Unit 3" at bounding box center [61, 194] width 39 height 22
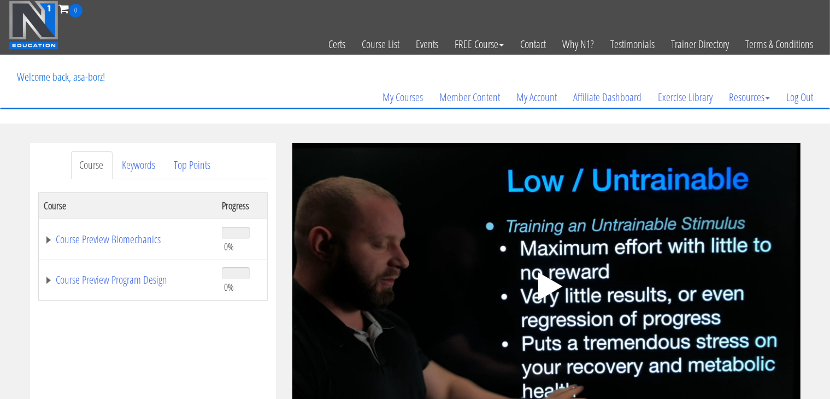
click at [532, 281] on icon ".fp-color-play{opacity:0.65;}.controlbutton{fill:#fff;}" at bounding box center [546, 286] width 69 height 69
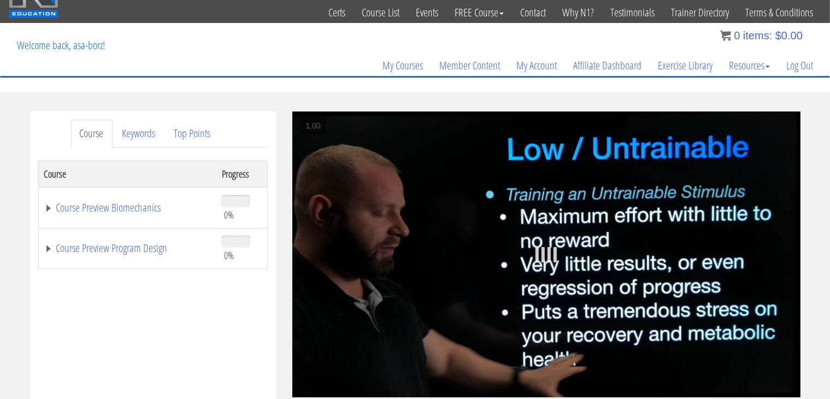
scroll to position [26, 0]
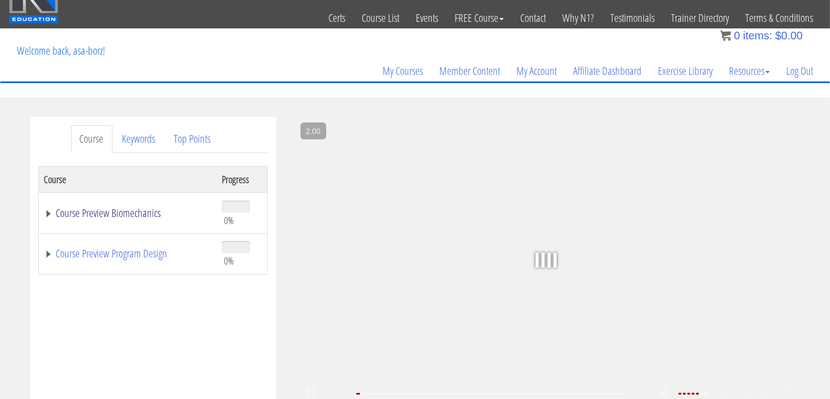
click at [52, 217] on link "Course Preview Biomechanics" at bounding box center [127, 213] width 167 height 11
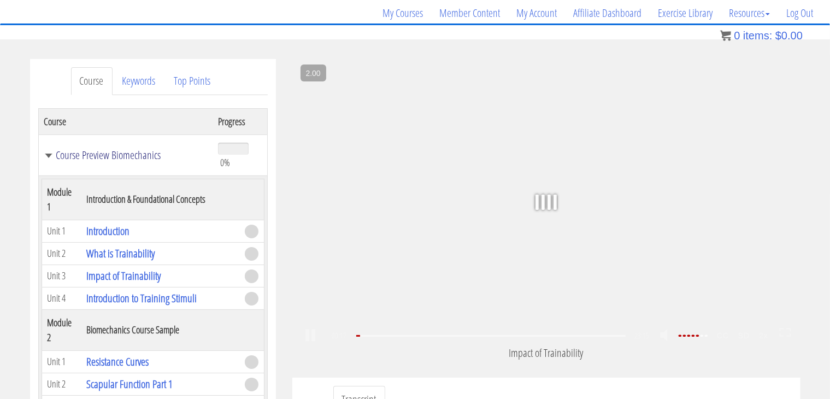
scroll to position [98, 0]
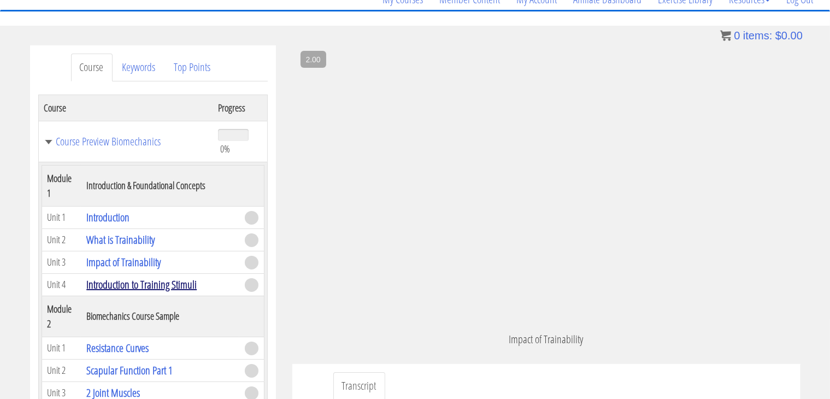
click at [116, 287] on link "Introduction to Training Stimuli" at bounding box center [141, 284] width 110 height 15
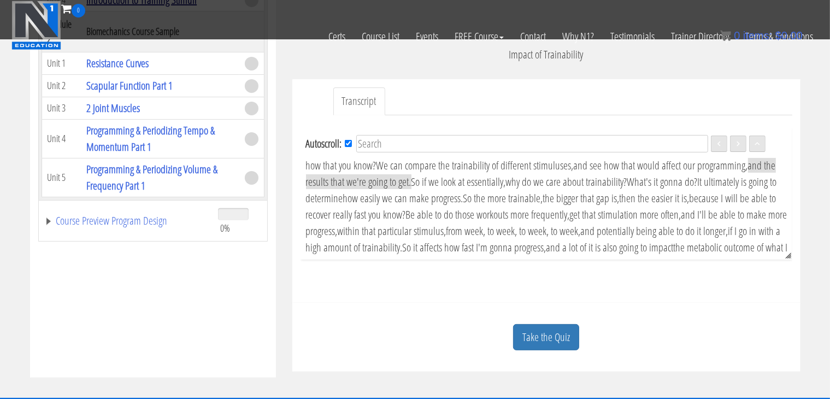
scroll to position [315, 0]
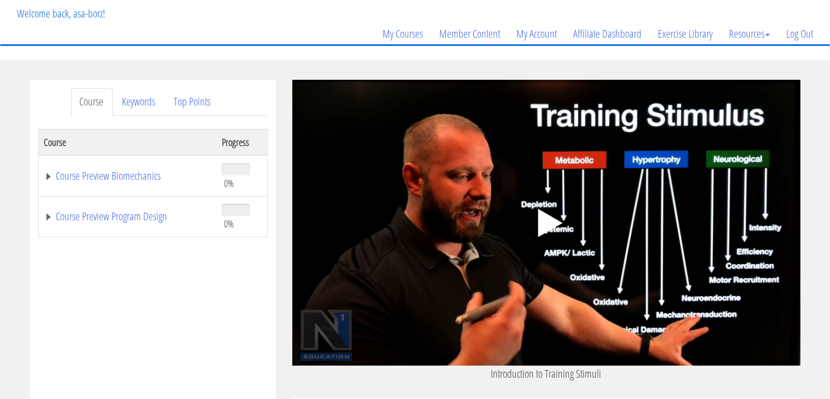
scroll to position [66, 0]
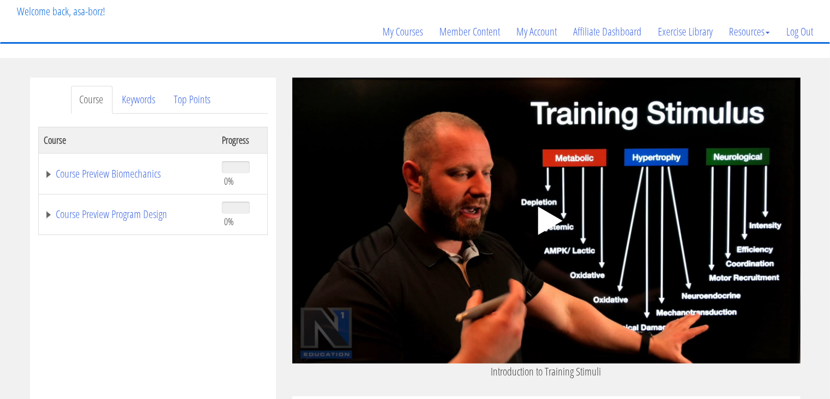
click at [549, 202] on icon ".fp-color-play{opacity:0.65;}.controlbutton{fill:#fff;}" at bounding box center [546, 220] width 69 height 69
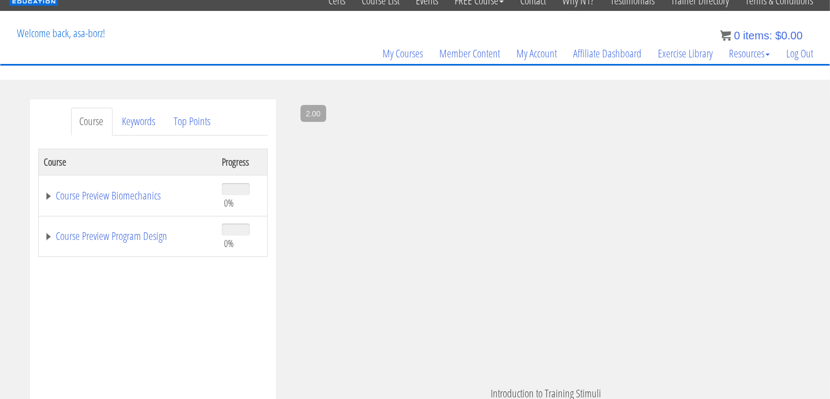
scroll to position [1277, 0]
click at [43, 192] on td "Course Preview Biomechanics" at bounding box center [127, 195] width 178 height 41
click at [49, 200] on link "Course Preview Biomechanics" at bounding box center [127, 195] width 167 height 11
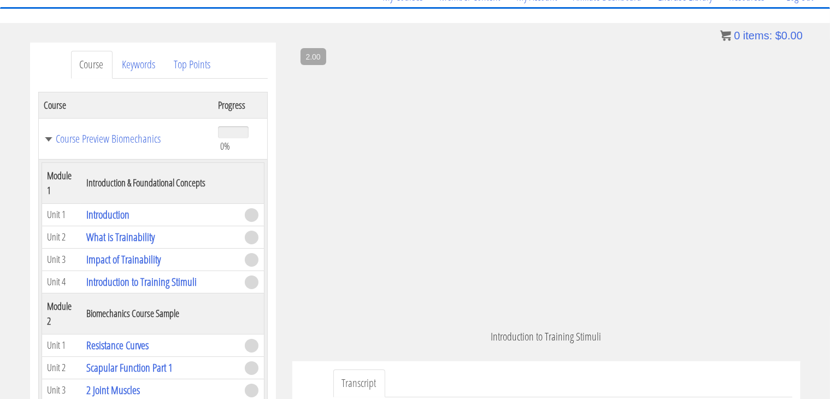
scroll to position [102, 0]
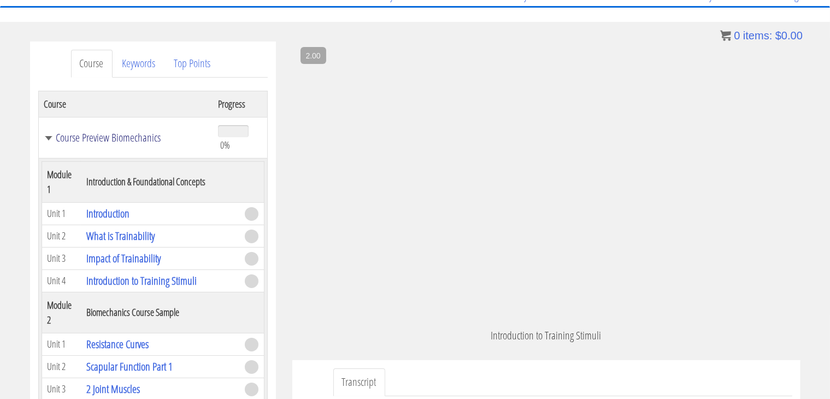
click at [49, 142] on link "Course Preview Biomechanics" at bounding box center [125, 137] width 163 height 11
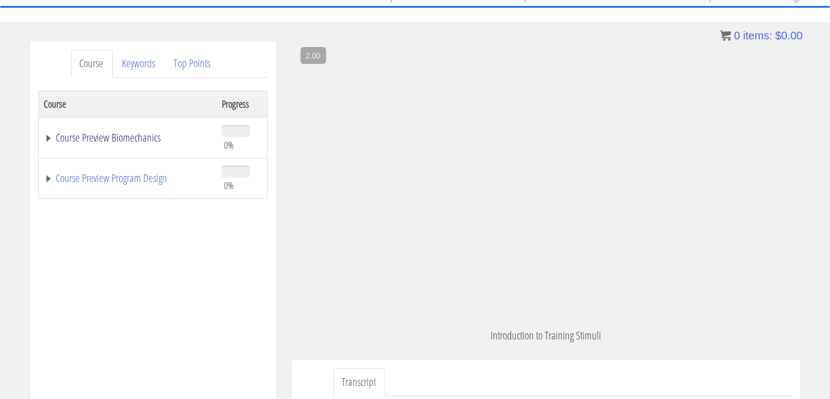
click at [48, 137] on link "Course Preview Biomechanics" at bounding box center [127, 137] width 167 height 11
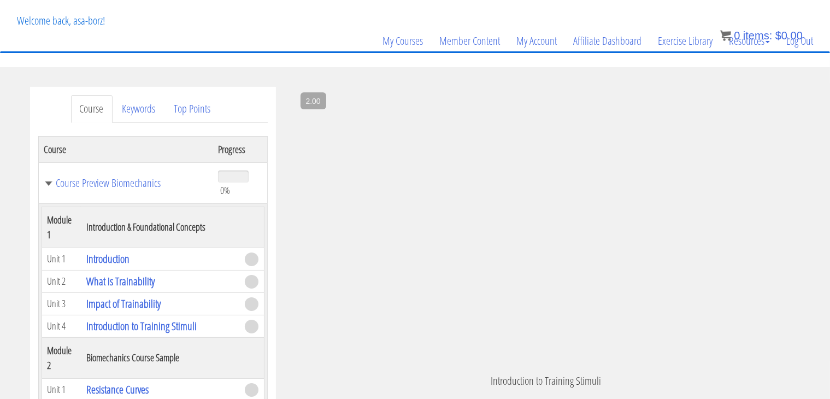
scroll to position [37, 0]
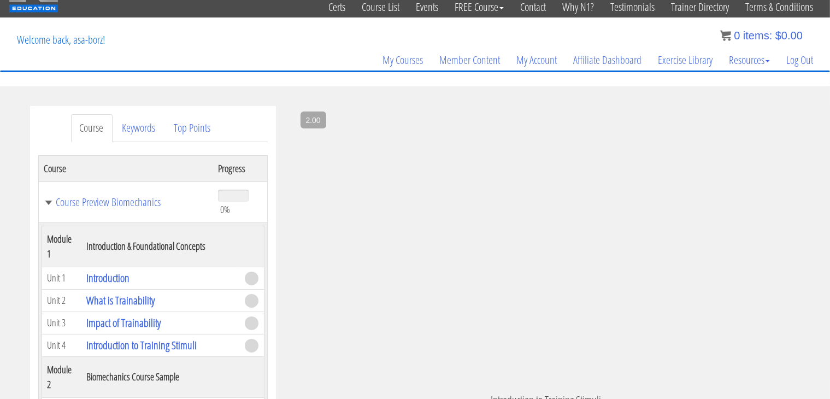
click at [43, 202] on td "Course Preview Biomechanics" at bounding box center [125, 201] width 174 height 41
click at [46, 204] on link "Course Preview Biomechanics" at bounding box center [125, 202] width 163 height 11
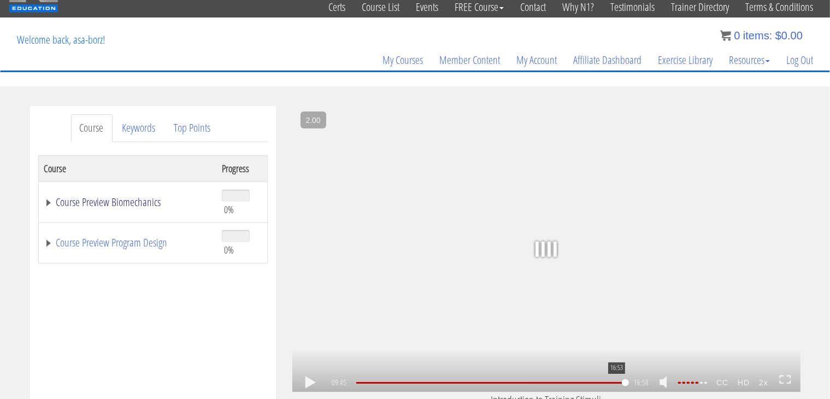
drag, startPoint x: 601, startPoint y: 388, endPoint x: 645, endPoint y: 386, distance: 43.2
click at [645, 386] on div "09:45 16:53 16:58 07:13 CC HD 2x" at bounding box center [546, 383] width 508 height 19
click at [636, 270] on div ".a{fill:#000;opacity:0.65;}.b{fill:#fff;opacity:1.0;} .fp-color-play{opacity:0.…" at bounding box center [546, 249] width 508 height 286
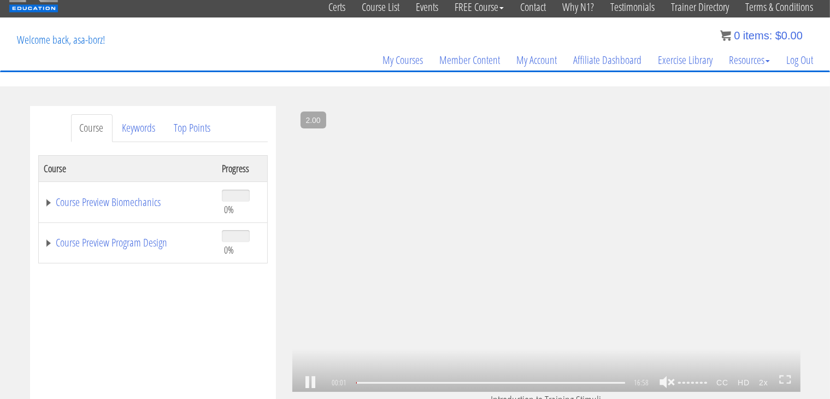
click at [569, 273] on div ".a{fill:#000;opacity:0.65;}.b{fill:#fff;opacity:1.0;} .fp-color-play{opacity:0.…" at bounding box center [546, 249] width 508 height 286
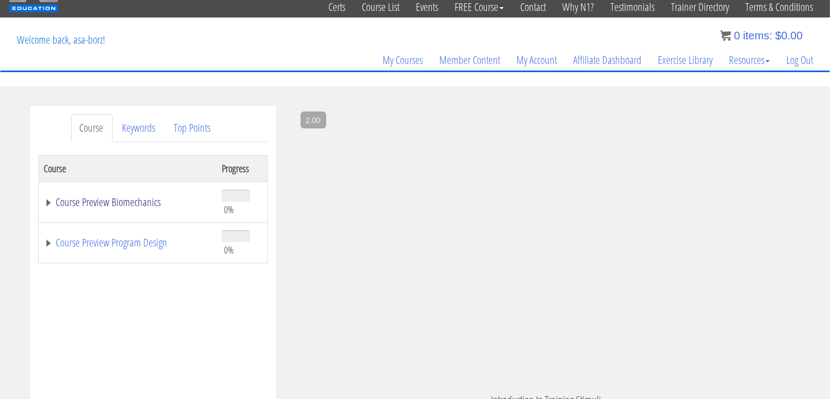
click at [48, 201] on link "Course Preview Biomechanics" at bounding box center [127, 202] width 167 height 11
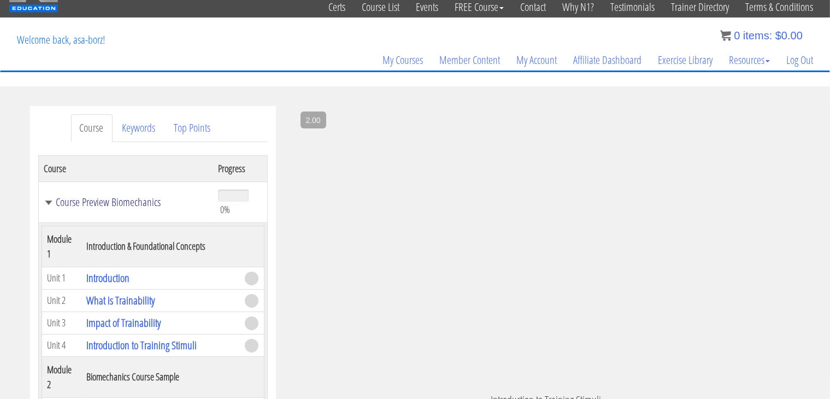
click at [48, 202] on link "Course Preview Biomechanics" at bounding box center [125, 202] width 163 height 11
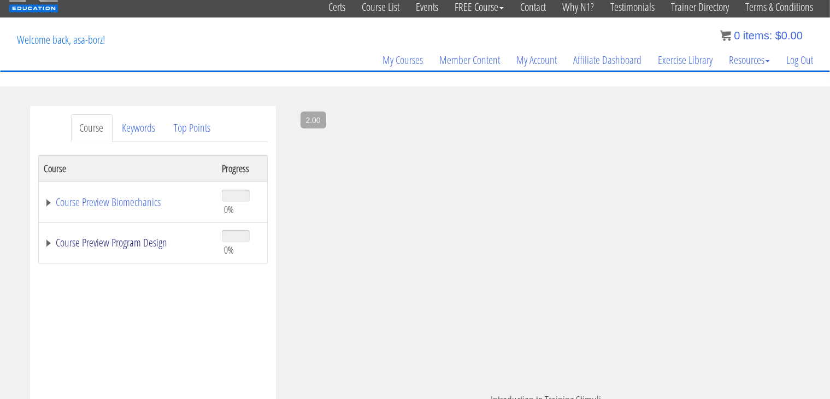
click at [52, 244] on link "Course Preview Program Design" at bounding box center [127, 242] width 167 height 11
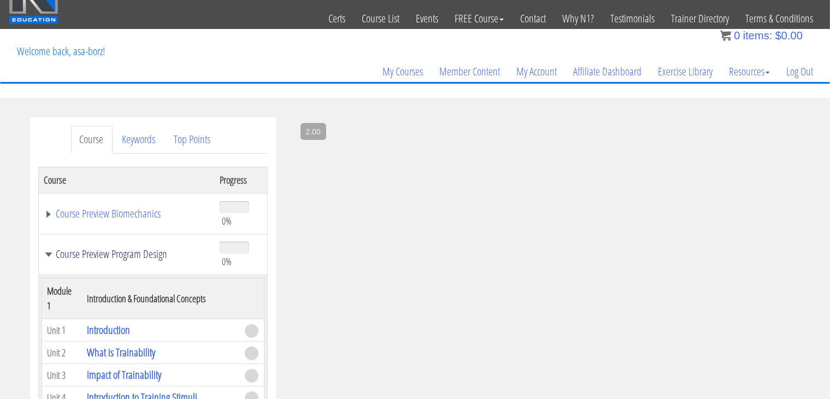
scroll to position [24, 0]
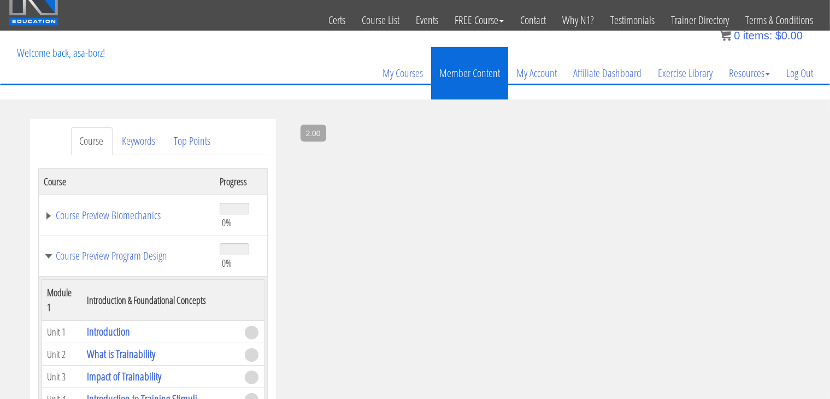
click at [472, 87] on link "Member Content" at bounding box center [469, 73] width 77 height 52
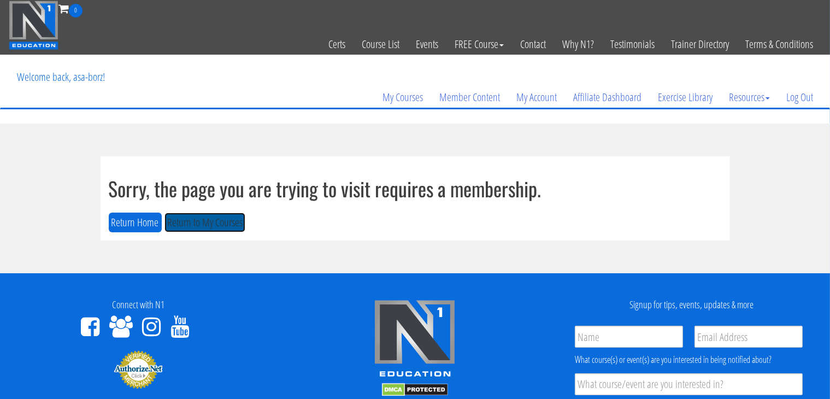
click at [202, 219] on button "Return to My Courses" at bounding box center [205, 223] width 81 height 20
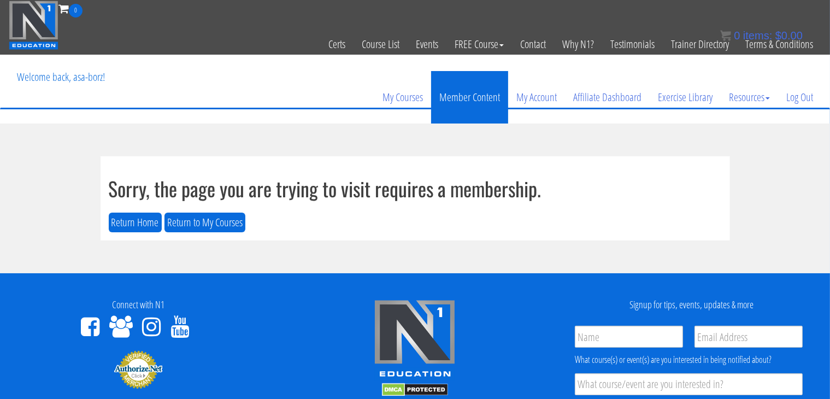
click at [488, 98] on link "Member Content" at bounding box center [469, 97] width 77 height 52
click at [483, 92] on link "Member Content" at bounding box center [469, 97] width 77 height 52
click at [470, 107] on link "Member Content" at bounding box center [469, 97] width 77 height 52
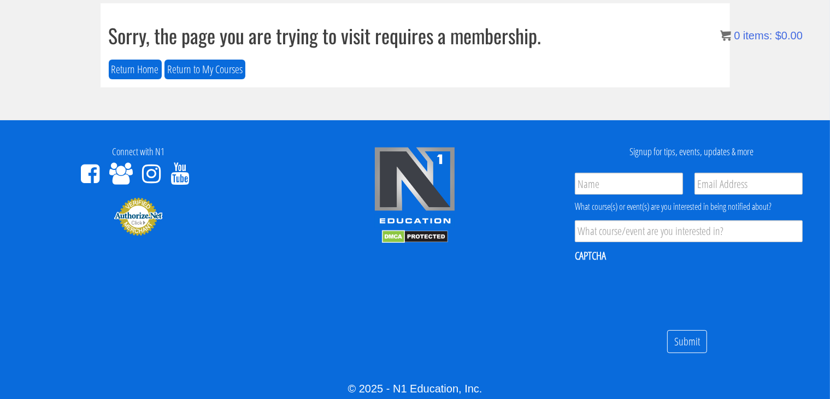
scroll to position [81, 0]
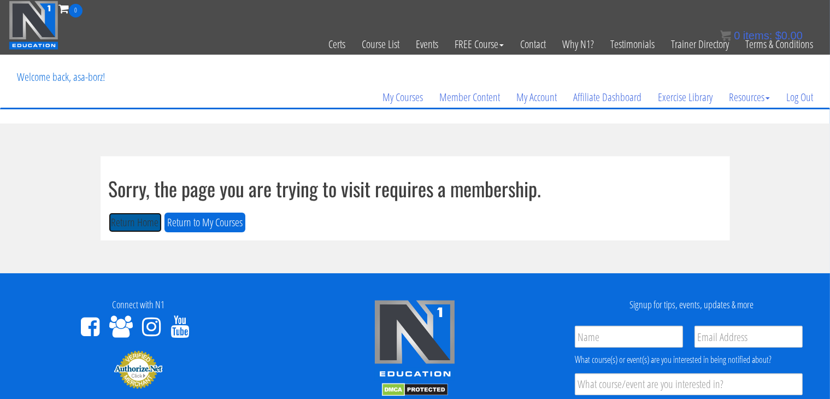
click at [142, 224] on button "Return Home" at bounding box center [135, 223] width 53 height 20
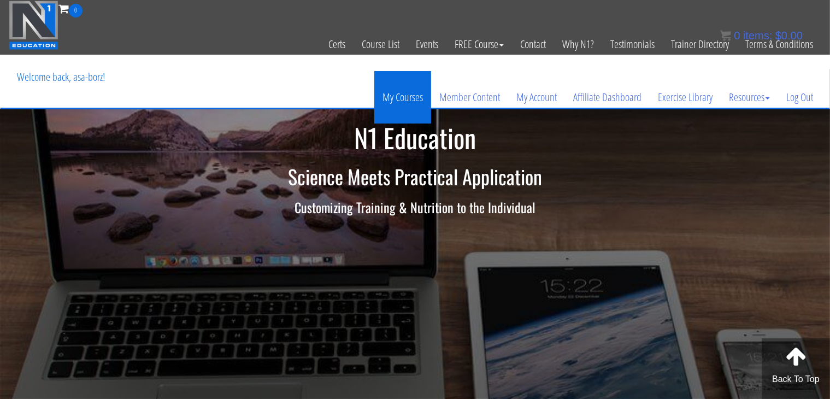
click at [408, 99] on link "My Courses" at bounding box center [402, 97] width 57 height 52
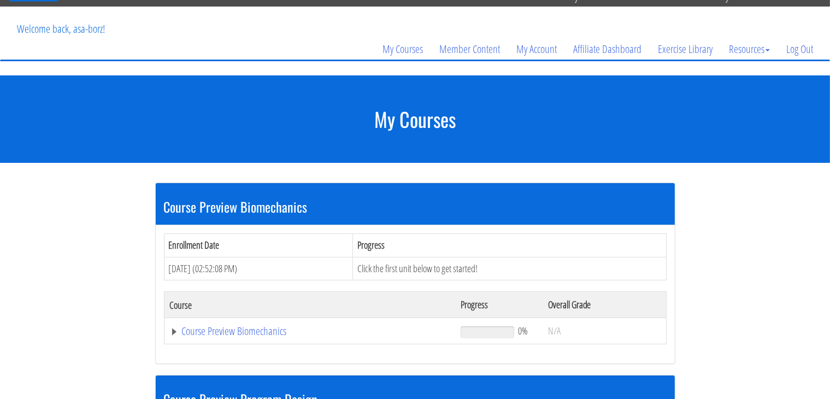
scroll to position [182, 0]
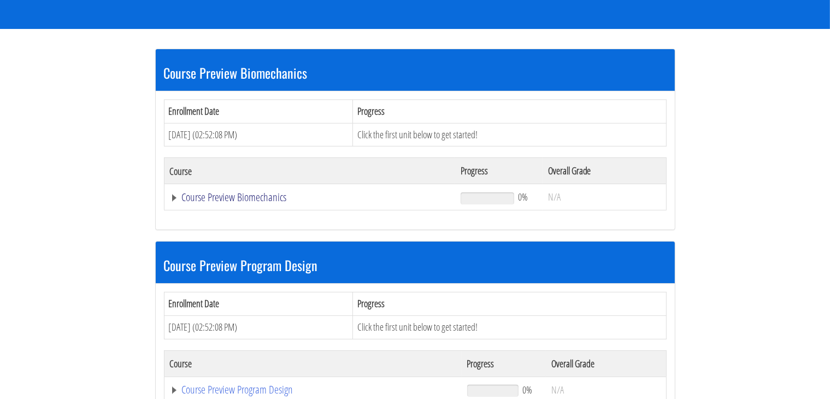
click at [172, 197] on link "Course Preview Biomechanics" at bounding box center [310, 197] width 280 height 11
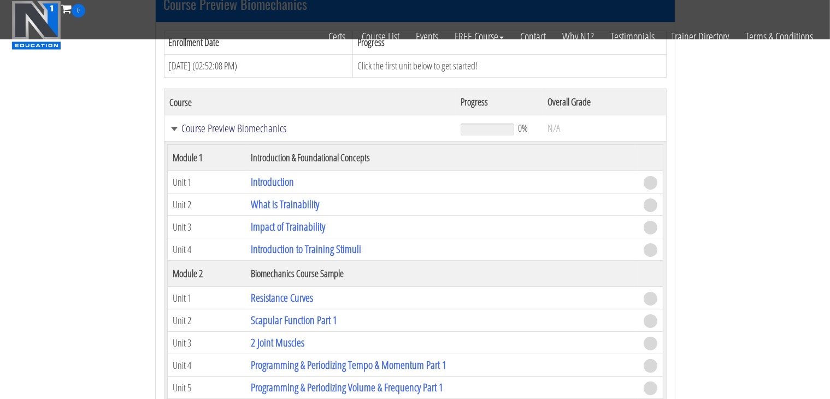
scroll to position [273, 0]
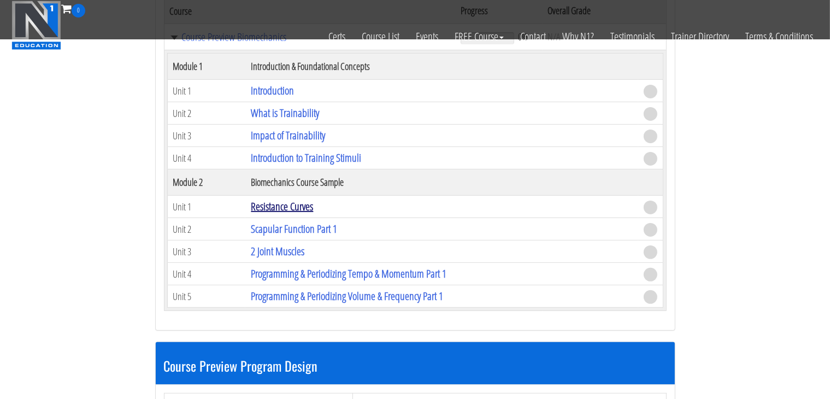
click at [289, 206] on link "Resistance Curves" at bounding box center [282, 206] width 62 height 15
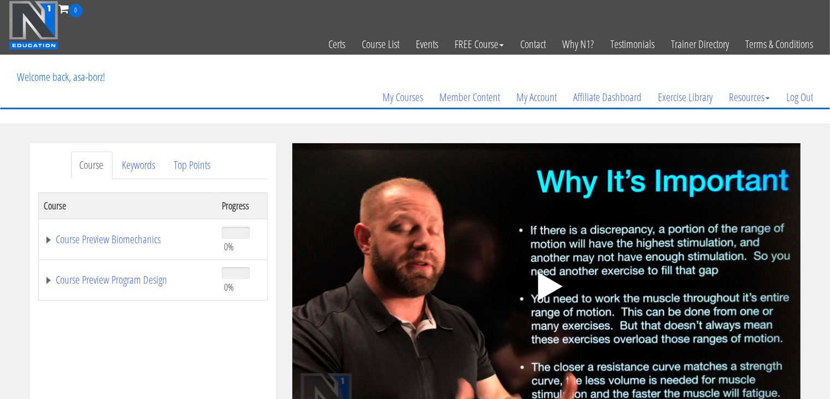
click at [434, 231] on div ".a{fill:#000;opacity:0.65;}.b{fill:#fff;opacity:1.0;} .fp-color-play{opacity:0.…" at bounding box center [546, 286] width 508 height 286
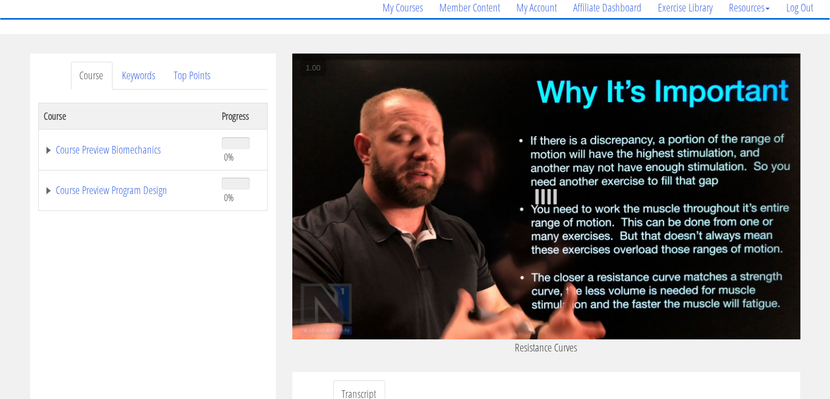
scroll to position [91, 0]
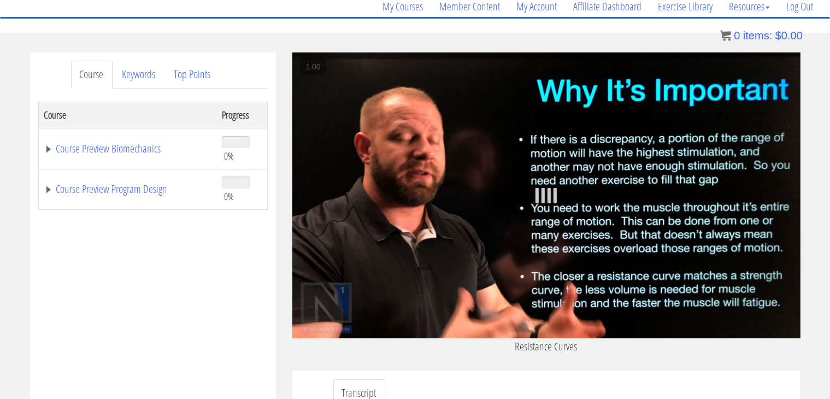
click at [387, 195] on div at bounding box center [546, 195] width 508 height 15
click at [50, 149] on link "Course Preview Biomechanics" at bounding box center [127, 148] width 167 height 11
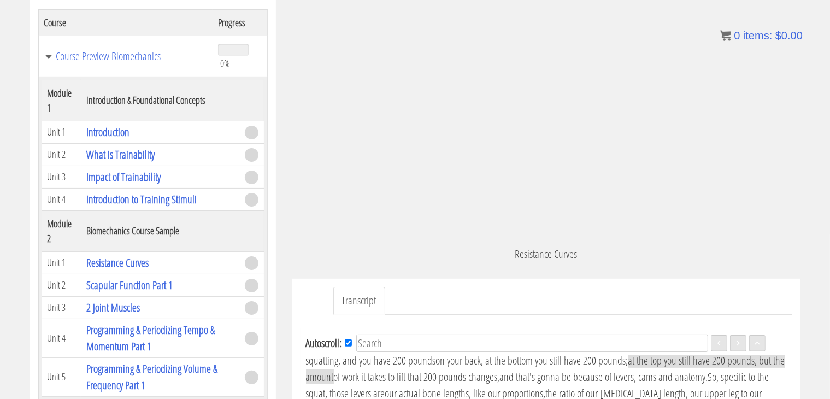
scroll to position [191, 0]
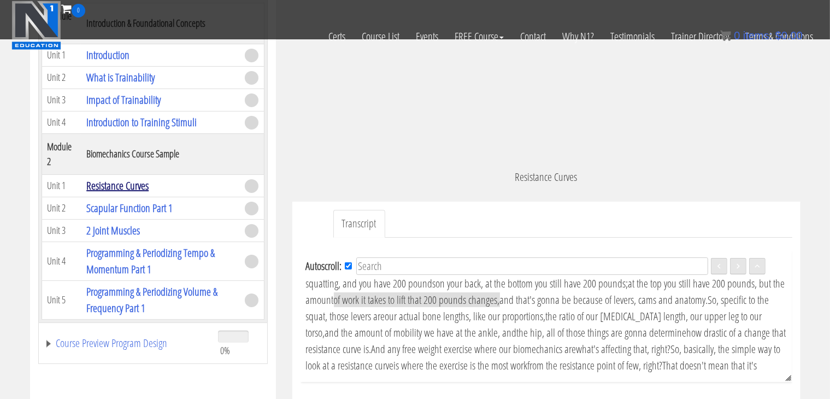
click at [130, 184] on link "Resistance Curves" at bounding box center [117, 185] width 62 height 15
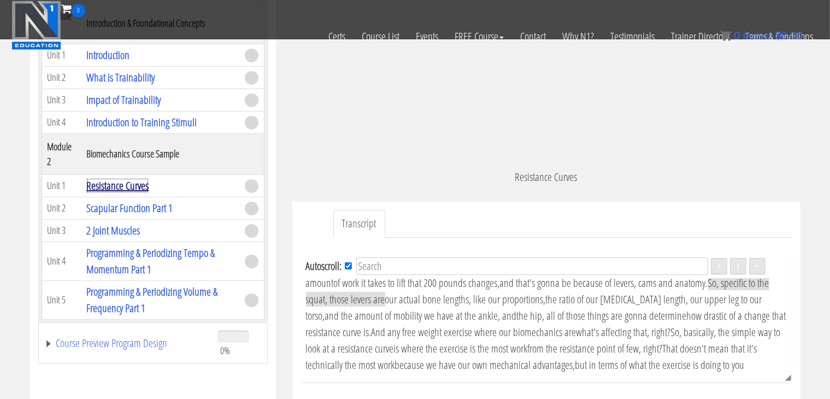
scroll to position [216, 0]
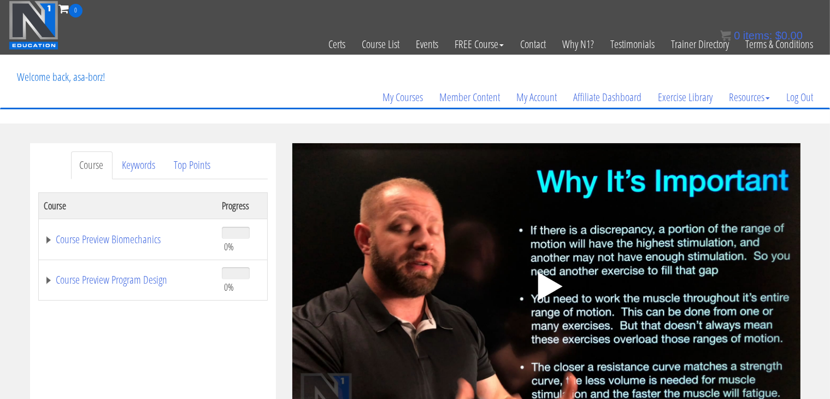
click at [558, 292] on icon ".fp-color-play{opacity:0.65;}.controlbutton{fill:#fff;}" at bounding box center [546, 286] width 69 height 69
click at [44, 241] on link "Course Preview Biomechanics" at bounding box center [127, 239] width 167 height 11
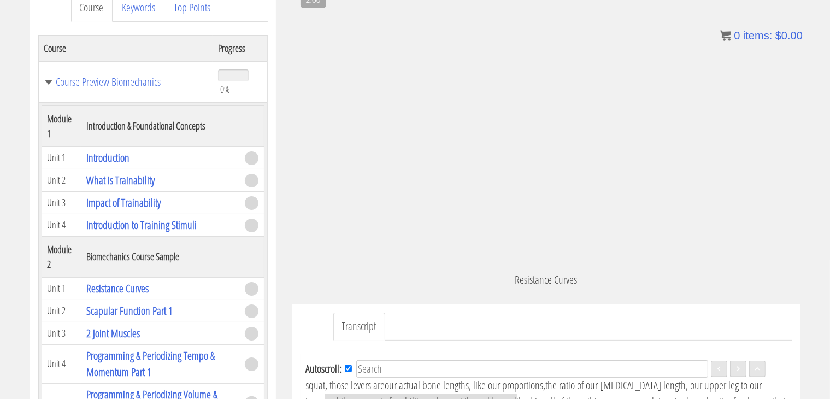
scroll to position [182, 0]
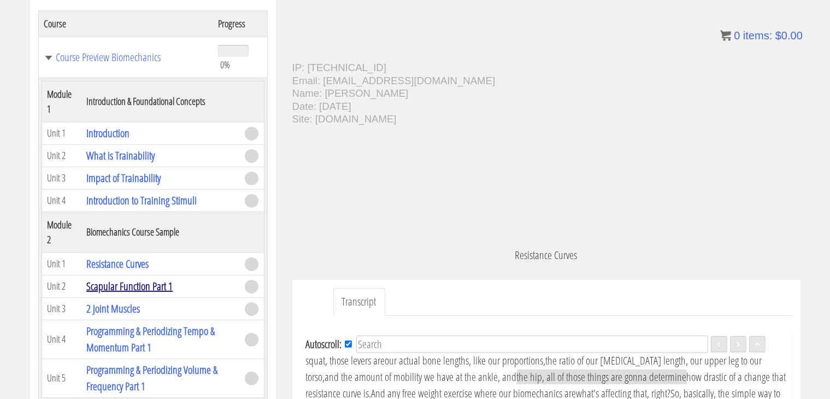
click at [127, 288] on link "Scapular Function Part 1" at bounding box center [129, 286] width 86 height 15
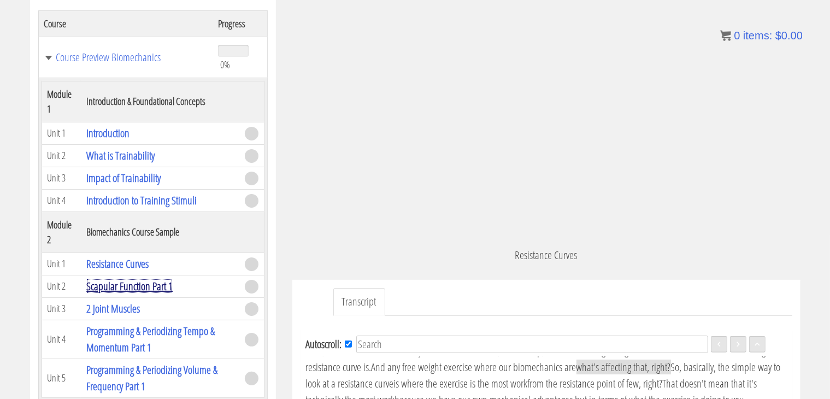
scroll to position [267, 0]
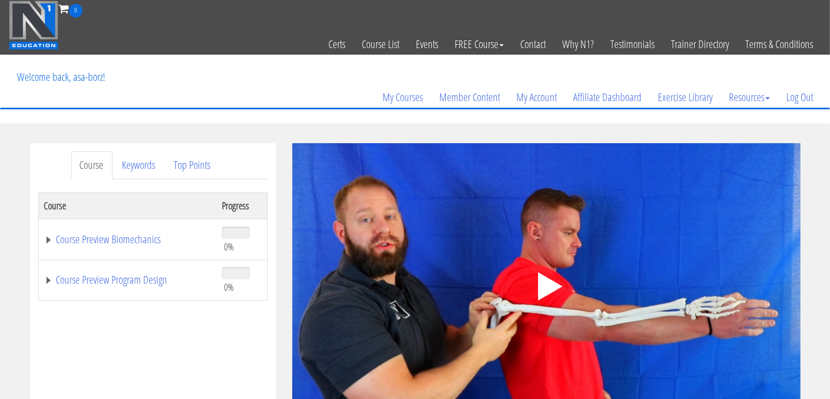
click at [522, 327] on div ".a{fill:#000;opacity:0.65;}.b{fill:#fff;opacity:1.0;} .fp-color-play{opacity:0.…" at bounding box center [546, 286] width 508 height 286
click at [42, 239] on td "Course Preview Biomechanics" at bounding box center [127, 239] width 178 height 41
click at [42, 240] on td "Course Preview Biomechanics" at bounding box center [127, 239] width 178 height 41
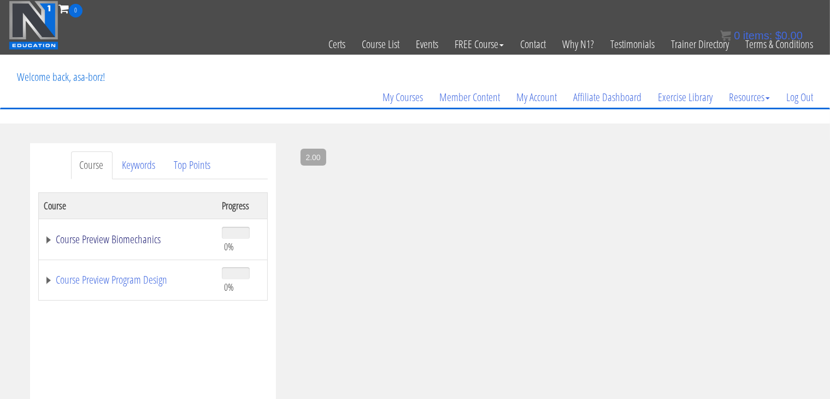
click at [50, 240] on link "Course Preview Biomechanics" at bounding box center [127, 239] width 167 height 11
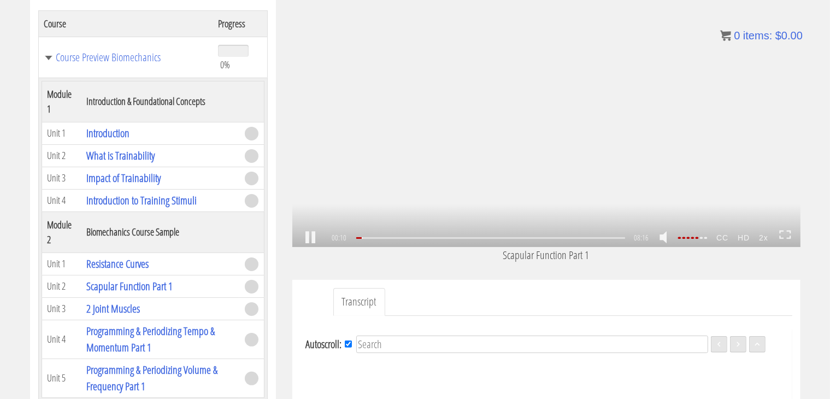
scroll to position [31, 0]
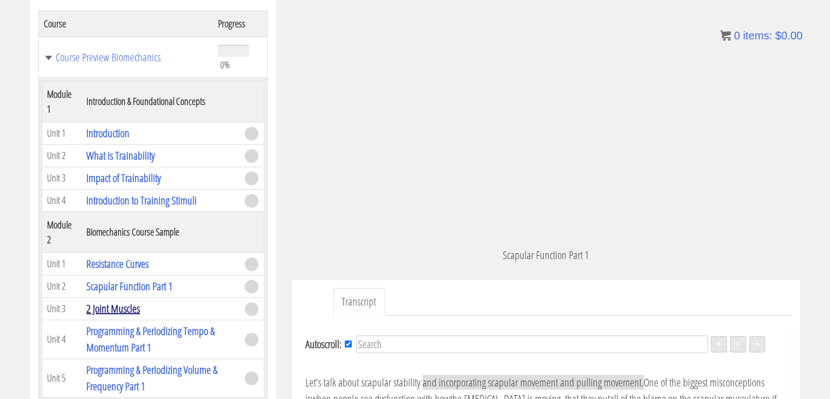
click at [105, 307] on link "2 Joint Muscles" at bounding box center [113, 308] width 54 height 15
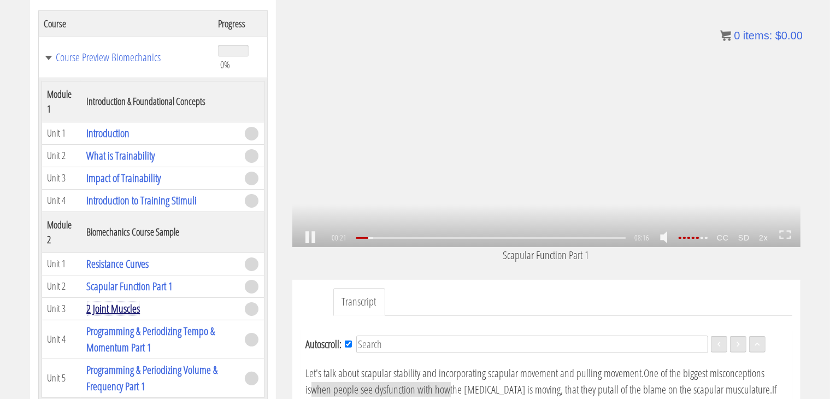
scroll to position [48, 0]
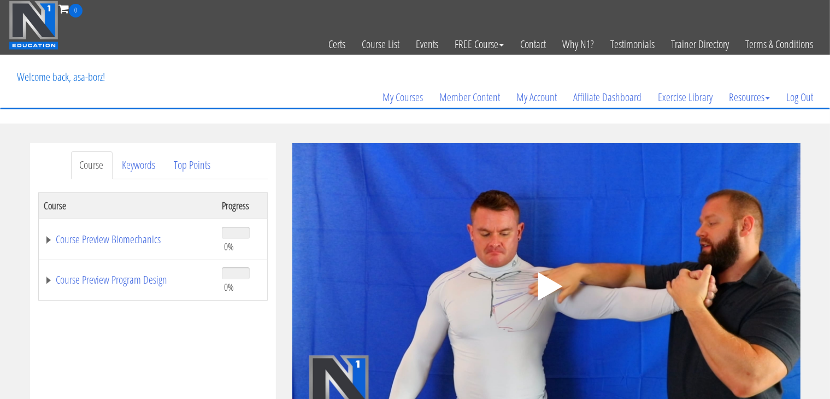
click at [426, 204] on div ".a{fill:#000;opacity:0.65;}.b{fill:#fff;opacity:1.0;} .fp-color-play{opacity:0.…" at bounding box center [546, 286] width 508 height 286
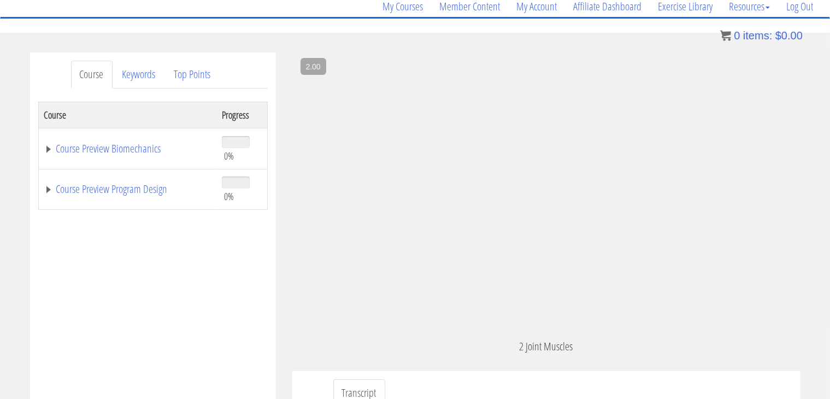
scroll to position [65, 0]
click at [49, 147] on link "Course Preview Biomechanics" at bounding box center [127, 148] width 167 height 11
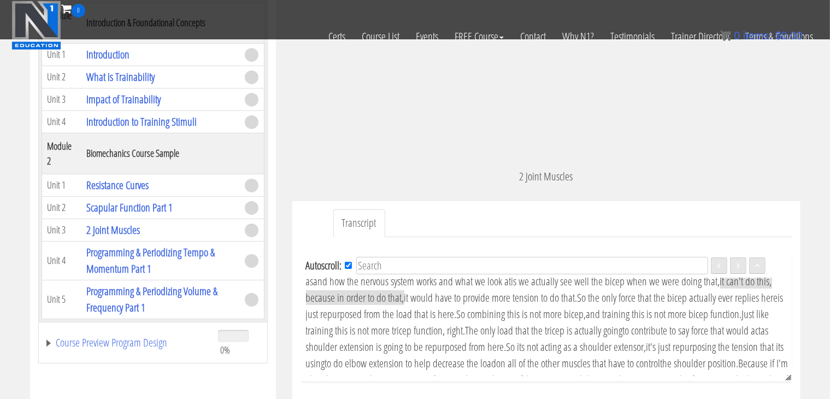
scroll to position [284, 0]
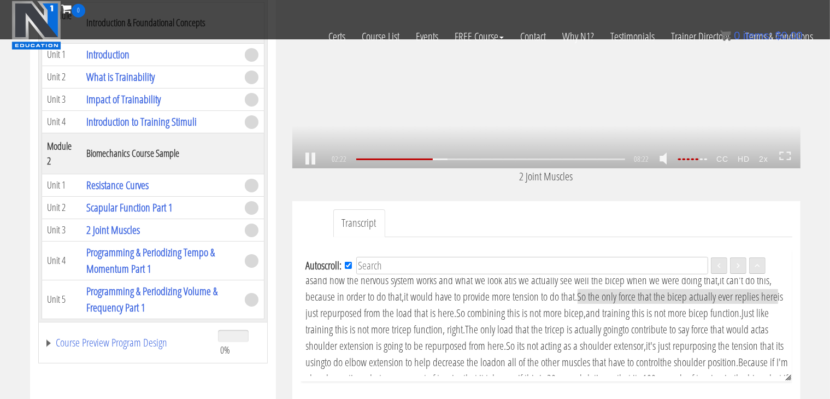
click at [445, 98] on div ".a{fill:#000;opacity:0.65;}.b{fill:#fff;opacity:1.0;} .fp-color-play{opacity:0.…" at bounding box center [546, 25] width 508 height 286
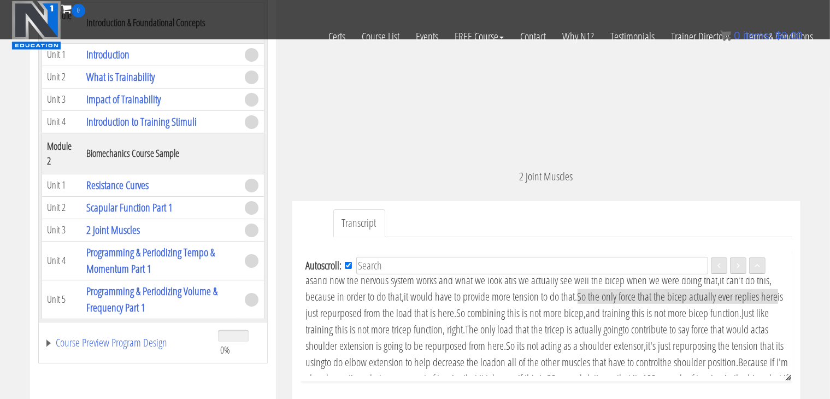
click at [454, 225] on ul "Transcript" at bounding box center [562, 223] width 459 height 28
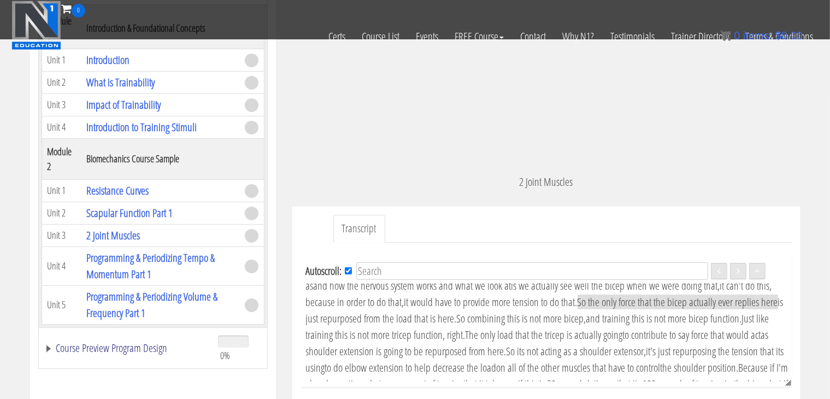
scroll to position [191, 0]
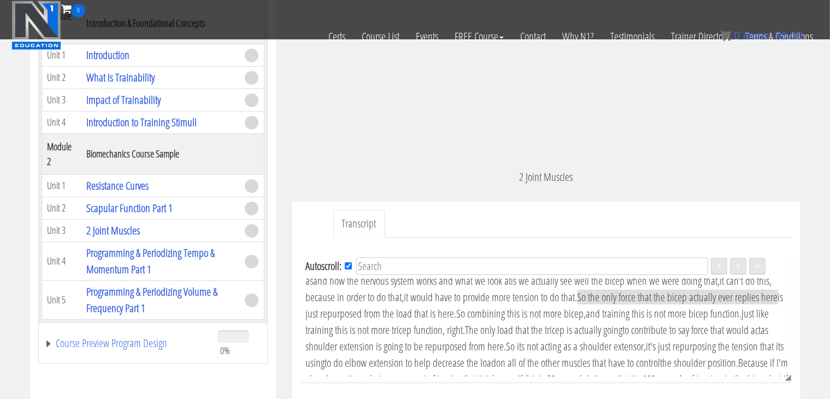
click at [426, 210] on ul "Transcript" at bounding box center [562, 224] width 459 height 28
